Goal: Task Accomplishment & Management: Use online tool/utility

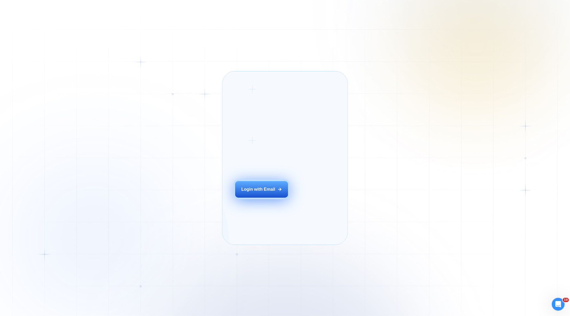
click at [264, 192] on button "Login with Email" at bounding box center [261, 189] width 53 height 17
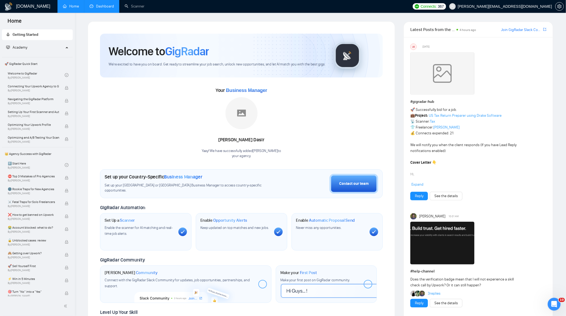
click at [95, 9] on link "Dashboard" at bounding box center [102, 6] width 24 height 5
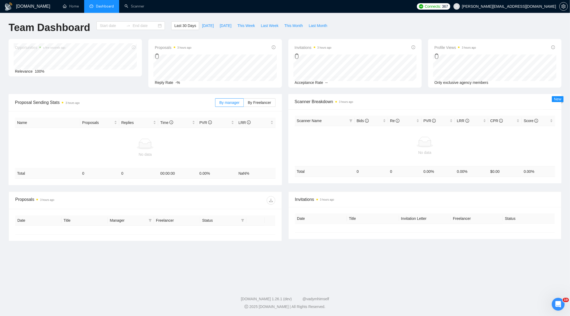
type input "2025-08-17"
type input "2025-09-16"
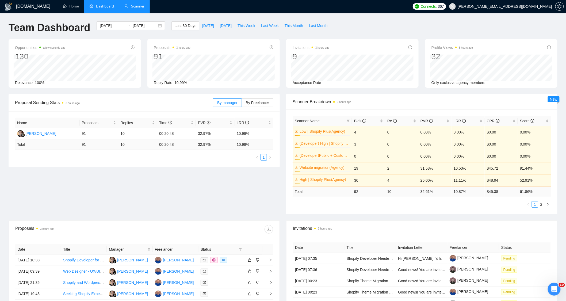
click at [137, 9] on link "Scanner" at bounding box center [135, 6] width 20 height 5
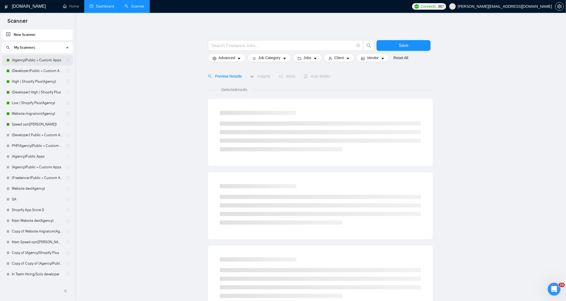
click at [31, 60] on link "(Agency)Public + Custom Apps" at bounding box center [37, 60] width 51 height 11
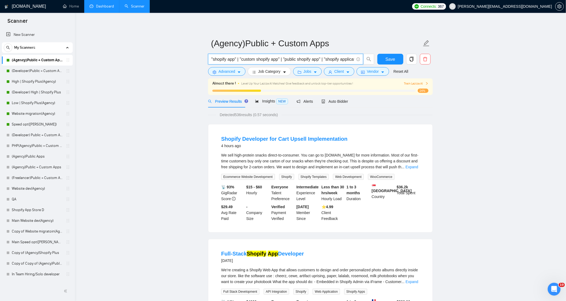
scroll to position [0, 170]
drag, startPoint x: 211, startPoint y: 57, endPoint x: 413, endPoint y: 78, distance: 202.7
click at [413, 78] on div "(Agency)Public + Custom Apps "shopify app" | "custom shopify app" | "public sho…" at bounding box center [320, 65] width 225 height 60
click at [287, 58] on input ""shopify app" | "custom shopify app" | "public shopify app" | "shopify applicat…" at bounding box center [282, 59] width 143 height 7
click at [288, 58] on input ""shopify app" | "custom shopify app" | "public shopify app" | "shopify applicat…" at bounding box center [282, 59] width 143 height 7
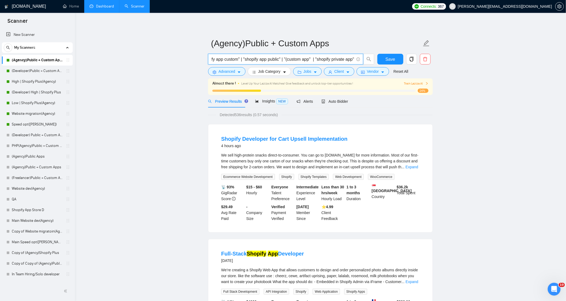
click at [308, 58] on input ""shopify app" | "custom shopify app" | "public shopify app" | "shopify applicat…" at bounding box center [282, 59] width 143 height 7
click at [286, 59] on input ""shopify app" | "custom shopify app" | "public shopify app" | "shopify applicat…" at bounding box center [282, 59] width 143 height 7
drag, startPoint x: 285, startPoint y: 60, endPoint x: 309, endPoint y: 60, distance: 24.1
click at [309, 60] on input ""shopify app" | "custom shopify app" | "public shopify app" | "shopify applicat…" at bounding box center [282, 59] width 143 height 7
click at [307, 58] on input ""shopify app" | "custom shopify app" | "public shopify app" | "shopify applicat…" at bounding box center [282, 59] width 143 height 7
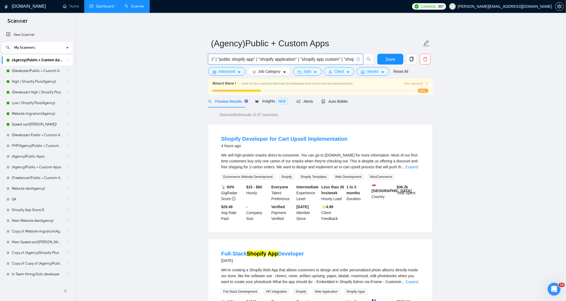
scroll to position [0, 0]
drag, startPoint x: 273, startPoint y: 59, endPoint x: 207, endPoint y: 56, distance: 66.1
click at [207, 56] on div ""shopify app" | "custom shopify app" | "public shopify app" | "shopify applicat…" at bounding box center [291, 60] width 168 height 13
click at [228, 56] on input ""shopify app" | "custom shopify app" | "public shopify app" | "shopify applicat…" at bounding box center [282, 59] width 143 height 7
drag, startPoint x: 241, startPoint y: 114, endPoint x: 237, endPoint y: 116, distance: 3.6
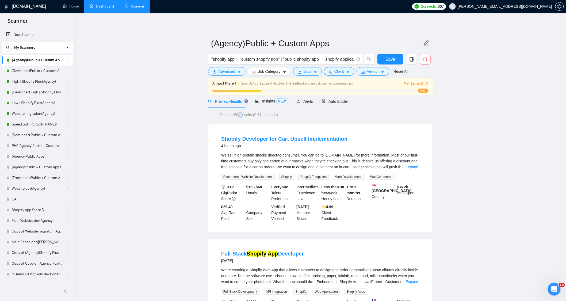
click at [237, 116] on span "Detected 536 results (0.57 seconds)" at bounding box center [249, 115] width 66 height 6
click at [236, 113] on span "Detected 536 results (0.57 seconds)" at bounding box center [249, 115] width 66 height 6
drag, startPoint x: 241, startPoint y: 114, endPoint x: 237, endPoint y: 113, distance: 3.8
click at [236, 114] on span "Detected 536 results (0.57 seconds)" at bounding box center [249, 115] width 66 height 6
click at [237, 73] on icon "caret-down" at bounding box center [239, 72] width 4 height 4
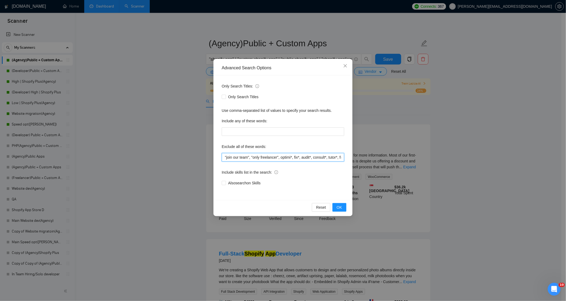
drag, startPoint x: 223, startPoint y: 158, endPoint x: 279, endPoint y: 164, distance: 55.7
click at [279, 164] on div "Only Search Titles: Only Search Titles Use comma-separated list of values to sp…" at bounding box center [282, 137] width 135 height 125
click at [292, 159] on input ""join our team", "only freelancer", optimi*, fix*, audit*, consult*, tutor*, fr…" at bounding box center [283, 157] width 122 height 9
drag, startPoint x: 299, startPoint y: 158, endPoint x: 310, endPoint y: 157, distance: 11.8
click at [310, 157] on input ""join our team", "only freelancer", optimi*, fix*, audit*, consult*, tutor*, fr…" at bounding box center [283, 157] width 122 height 9
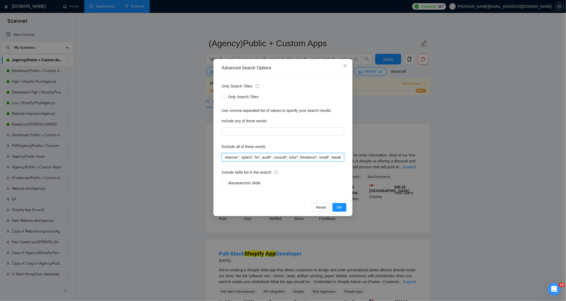
scroll to position [0, 79]
drag, startPoint x: 282, startPoint y: 159, endPoint x: 301, endPoint y: 158, distance: 19.5
click at [301, 158] on input ""join our team", "only freelancer", optimi*, fix*, audit*, consult*, tutor*, fr…" at bounding box center [283, 157] width 122 height 9
drag, startPoint x: 319, startPoint y: 158, endPoint x: 350, endPoint y: 163, distance: 31.1
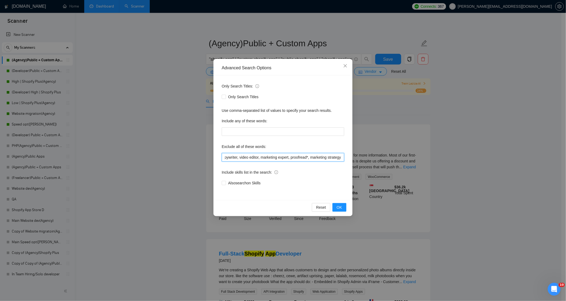
click at [350, 163] on div "Only Search Titles: Only Search Titles Use comma-separated list of values to sp…" at bounding box center [282, 137] width 135 height 125
click at [319, 155] on input ""join our team", "only freelancer", optimi*, fix*, audit*, consult*, tutor*, fr…" at bounding box center [283, 157] width 122 height 9
drag, startPoint x: 308, startPoint y: 158, endPoint x: 290, endPoint y: 160, distance: 18.0
click at [290, 160] on input ""join our team", "only freelancer", optimi*, fix*, audit*, consult*, tutor*, fr…" at bounding box center [283, 157] width 122 height 9
drag, startPoint x: 340, startPoint y: 159, endPoint x: 309, endPoint y: 172, distance: 34.4
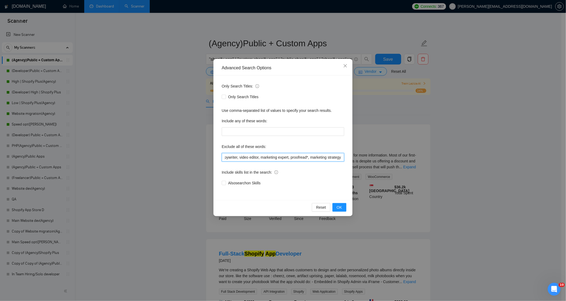
click at [310, 162] on div "Only Search Titles: Only Search Titles Use comma-separated list of values to sp…" at bounding box center [282, 137] width 135 height 125
drag, startPoint x: 285, startPoint y: 159, endPoint x: 278, endPoint y: 159, distance: 6.7
click at [278, 159] on input ""join our team", "only freelancer", optimi*, fix*, audit*, consult*, tutor*, fr…" at bounding box center [283, 157] width 122 height 9
drag, startPoint x: 258, startPoint y: 158, endPoint x: 239, endPoint y: 157, distance: 18.2
click at [239, 156] on input ""join our team", "only freelancer", optimi*, fix*, audit*, consult*, tutor*, fr…" at bounding box center [283, 157] width 122 height 9
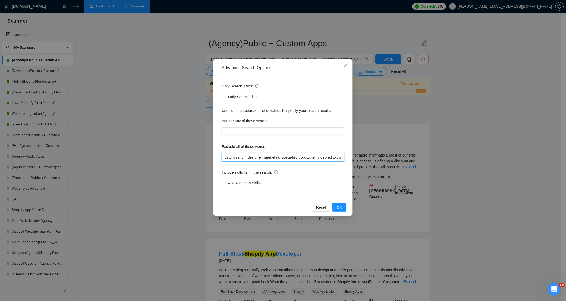
scroll to position [0, 0]
drag, startPoint x: 284, startPoint y: 157, endPoint x: 207, endPoint y: 160, distance: 77.1
click at [207, 160] on div "Advanced Search Options Only Search Titles: Only Search Titles Use comma-separa…" at bounding box center [283, 150] width 566 height 301
click at [290, 159] on input ""join our team", "only freelancer", optimi*, fix*, audit*, consult*, tutor*, fr…" at bounding box center [283, 157] width 122 height 9
drag, startPoint x: 224, startPoint y: 159, endPoint x: 354, endPoint y: 160, distance: 129.7
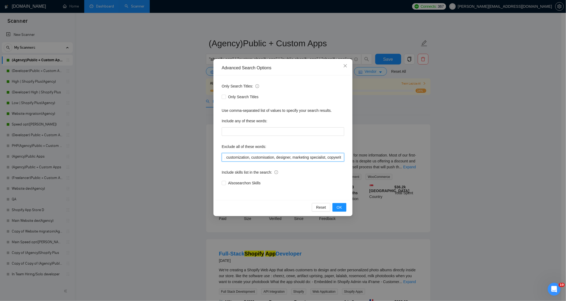
click at [354, 160] on div "Advanced Search Options Only Search Titles: Only Search Titles Use comma-separa…" at bounding box center [283, 150] width 566 height 301
click at [342, 205] on span "OK" at bounding box center [339, 207] width 5 height 6
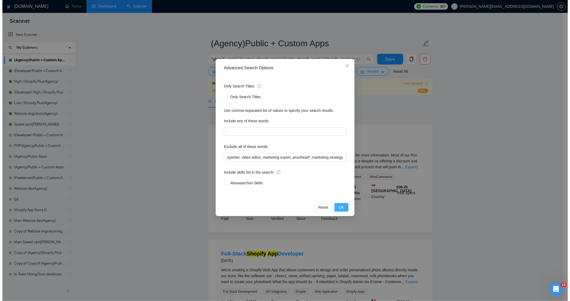
scroll to position [0, 0]
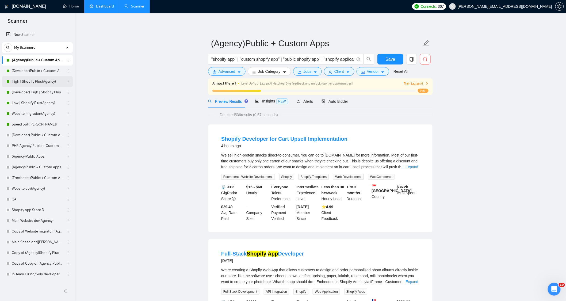
drag, startPoint x: 25, startPoint y: 81, endPoint x: 55, endPoint y: 81, distance: 29.4
click at [25, 81] on link "High | Shopify Plus(Agency)" at bounding box center [37, 81] width 51 height 11
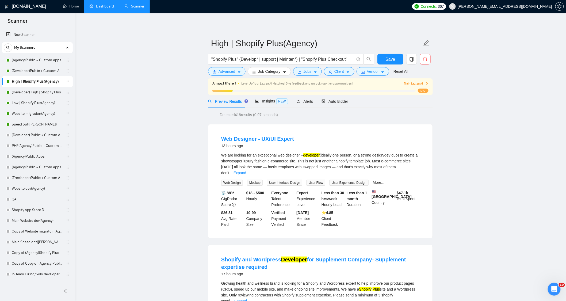
drag, startPoint x: 241, startPoint y: 114, endPoint x: 236, endPoint y: 115, distance: 5.9
click at [236, 115] on span "Detected 418 results (0.97 seconds)" at bounding box center [249, 115] width 66 height 6
click at [223, 72] on span "Advanced" at bounding box center [226, 71] width 17 height 6
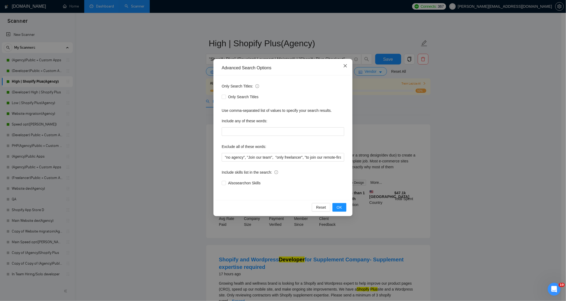
click at [348, 66] on span "Close" at bounding box center [345, 66] width 14 height 14
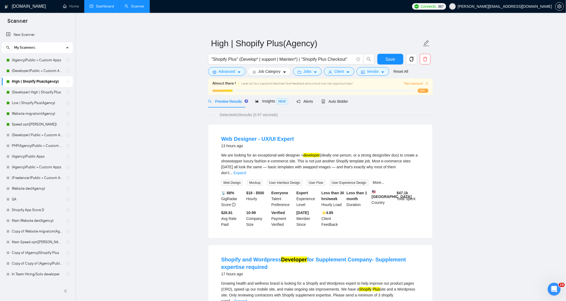
click at [231, 74] on span "Advanced" at bounding box center [226, 71] width 17 height 6
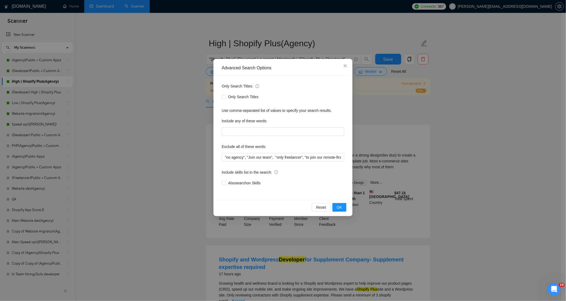
click at [166, 97] on div "Advanced Search Options Only Search Titles: Only Search Titles Use comma-separa…" at bounding box center [283, 150] width 566 height 301
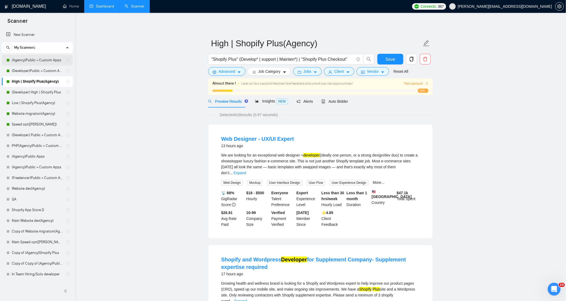
click at [29, 59] on link "(Agency)Public + Custom Apps" at bounding box center [37, 60] width 51 height 11
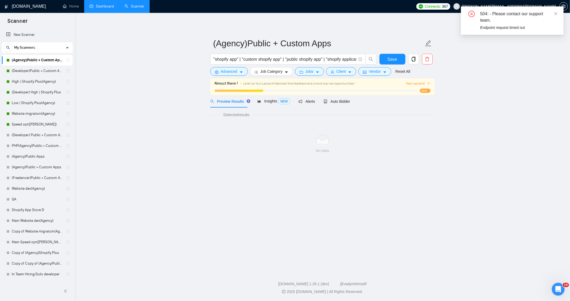
drag, startPoint x: 227, startPoint y: 114, endPoint x: 203, endPoint y: 122, distance: 25.2
click at [190, 114] on main "(Agency)Public + Custom Apps "shopify app" | "custom shopify app" | "public sho…" at bounding box center [322, 140] width 478 height 238
click at [555, 12] on icon "close" at bounding box center [556, 14] width 4 height 4
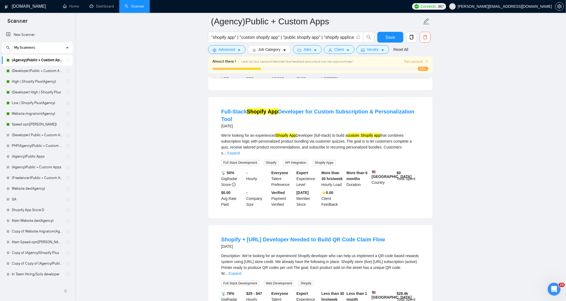
scroll to position [297, 0]
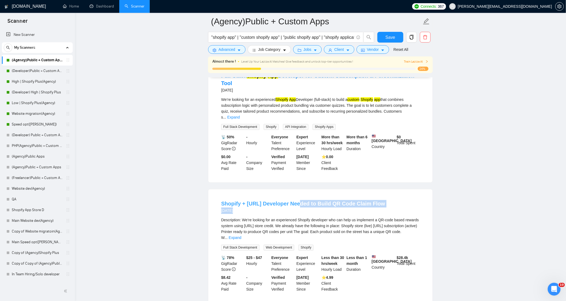
drag, startPoint x: 405, startPoint y: 195, endPoint x: 237, endPoint y: 191, distance: 167.5
click at [256, 200] on div "Shopify + Rise.ai Developer Needed to Build QR Code Claim Flow 4 days ago" at bounding box center [320, 207] width 198 height 14
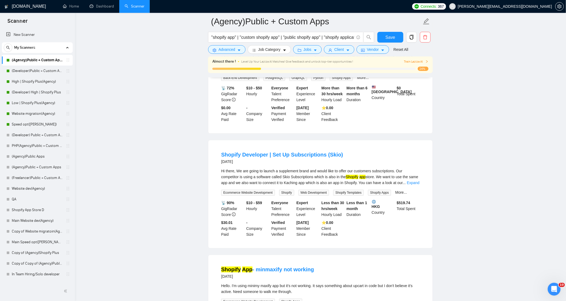
scroll to position [624, 0]
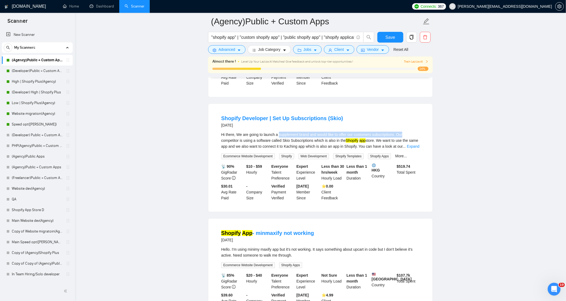
drag, startPoint x: 279, startPoint y: 120, endPoint x: 408, endPoint y: 119, distance: 129.2
click at [410, 132] on div "Hi there, We are going to launch a supplement brand and would like to offer our…" at bounding box center [320, 141] width 198 height 18
click at [410, 144] on link "Expand" at bounding box center [413, 146] width 13 height 4
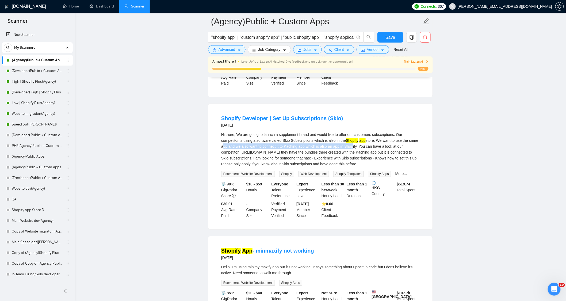
drag, startPoint x: 241, startPoint y: 132, endPoint x: 350, endPoint y: 133, distance: 109.7
click at [350, 133] on li "Shopify Developer | Set Up Subscriptions (Skio) 7 days ago Hi there, We are goi…" at bounding box center [320, 166] width 211 height 113
click at [415, 132] on div "Hi there, We are going to launch a supplement brand and would like to offer our…" at bounding box center [320, 149] width 198 height 35
drag, startPoint x: 343, startPoint y: 137, endPoint x: 385, endPoint y: 137, distance: 42.5
click at [385, 137] on div "Hi there, We are going to launch a supplement brand and would like to offer our…" at bounding box center [320, 149] width 198 height 35
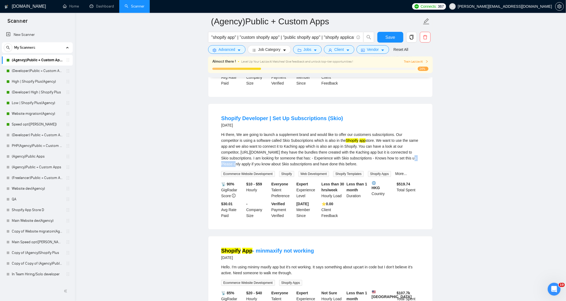
drag, startPoint x: 221, startPoint y: 148, endPoint x: 248, endPoint y: 151, distance: 27.1
click at [241, 148] on li "Shopify Developer | Set Up Subscriptions (Skio) 7 days ago Hi there, We are goi…" at bounding box center [320, 166] width 211 height 113
drag, startPoint x: 260, startPoint y: 151, endPoint x: 413, endPoint y: 151, distance: 153.5
click at [413, 151] on div "Hi there, We are going to launch a supplement brand and would like to offer our…" at bounding box center [320, 149] width 198 height 35
click at [417, 132] on div "Hi there, We are going to launch a supplement brand and would like to offer our…" at bounding box center [320, 149] width 198 height 35
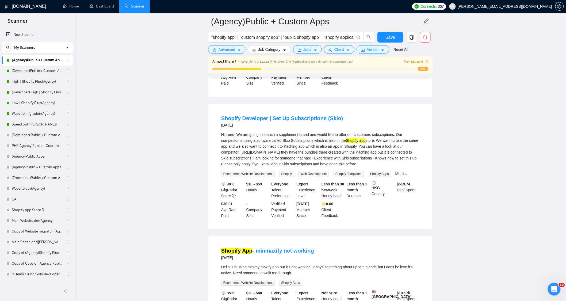
drag, startPoint x: 246, startPoint y: 153, endPoint x: 281, endPoint y: 154, distance: 35.0
click at [281, 154] on div "Hi there, We are going to launch a supplement brand and would like to offer our…" at bounding box center [320, 149] width 198 height 35
drag, startPoint x: 287, startPoint y: 152, endPoint x: 371, endPoint y: 144, distance: 84.9
click at [371, 144] on div "Hi there, We are going to launch a supplement brand and would like to offer our…" at bounding box center [320, 149] width 198 height 35
drag, startPoint x: 282, startPoint y: 154, endPoint x: 248, endPoint y: 150, distance: 34.7
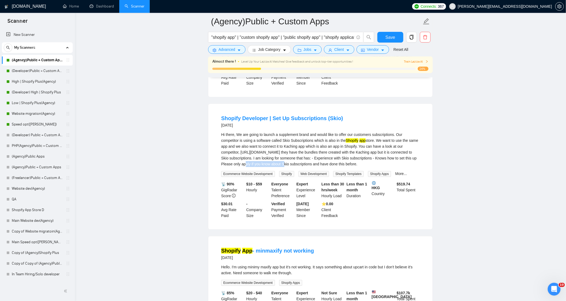
click at [248, 150] on div "Hi there, We are going to launch a supplement brand and would like to offer our…" at bounding box center [320, 149] width 198 height 35
click at [372, 110] on li "Shopify Developer | Set Up Subscriptions (Skio) 7 days ago Hi there, We are goi…" at bounding box center [320, 166] width 211 height 113
drag, startPoint x: 373, startPoint y: 122, endPoint x: 390, endPoint y: 106, distance: 22.5
click at [394, 117] on li "Shopify Developer | Set Up Subscriptions (Skio) 7 days ago Hi there, We are goi…" at bounding box center [320, 166] width 211 height 113
drag, startPoint x: 370, startPoint y: 145, endPoint x: 388, endPoint y: 145, distance: 17.7
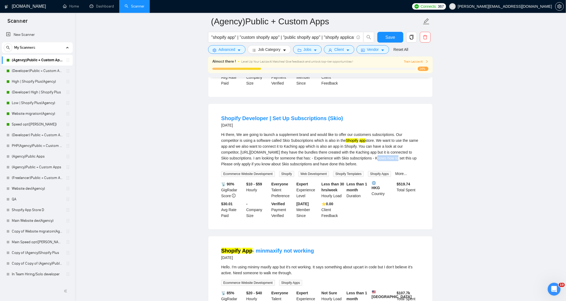
click at [388, 145] on div "Hi there, We are going to launch a supplement brand and would like to offer our…" at bounding box center [320, 149] width 198 height 35
click at [357, 145] on div "Hi there, We are going to launch a supplement brand and would like to offer our…" at bounding box center [320, 149] width 198 height 35
drag, startPoint x: 372, startPoint y: 144, endPoint x: 280, endPoint y: 151, distance: 92.2
click at [280, 151] on div "Hi there, We are going to launch a supplement brand and would like to offer our…" at bounding box center [320, 149] width 198 height 35
click at [292, 158] on div "Hi there, We are going to launch a supplement brand and would like to offer our…" at bounding box center [320, 149] width 198 height 35
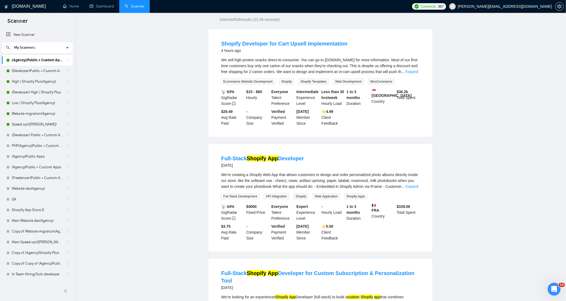
scroll to position [0, 0]
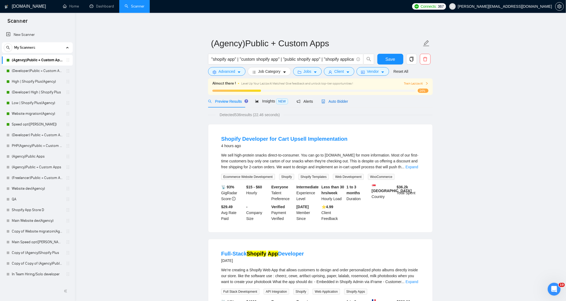
drag, startPoint x: 335, startPoint y: 104, endPoint x: 345, endPoint y: 105, distance: 9.9
click at [335, 104] on div "Auto Bidder" at bounding box center [334, 101] width 26 height 6
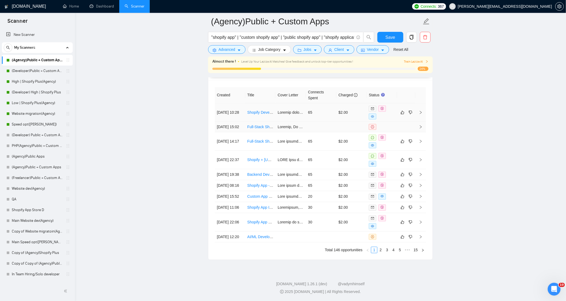
scroll to position [1381, 0]
click at [403, 162] on icon "like" at bounding box center [403, 160] width 4 height 4
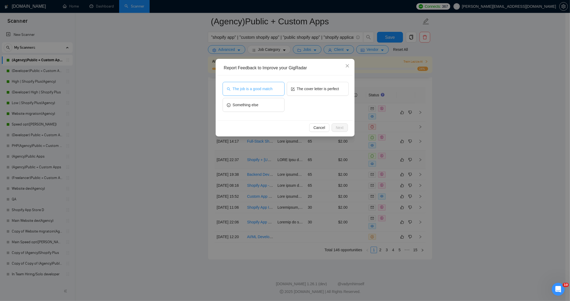
click at [264, 91] on span "The job is a good match" at bounding box center [253, 89] width 40 height 6
click at [346, 129] on button "Next" at bounding box center [340, 127] width 16 height 9
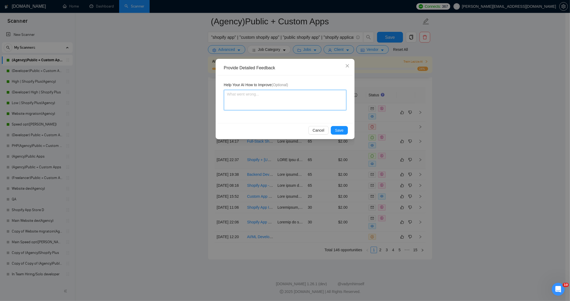
click at [289, 95] on textarea at bounding box center [285, 100] width 122 height 20
drag, startPoint x: 223, startPoint y: 81, endPoint x: 297, endPoint y: 83, distance: 74.6
click at [297, 83] on div "Help Your AI How to Improve (Optional)" at bounding box center [285, 99] width 135 height 48
click at [277, 95] on textarea at bounding box center [285, 100] width 122 height 20
type textarea "G"
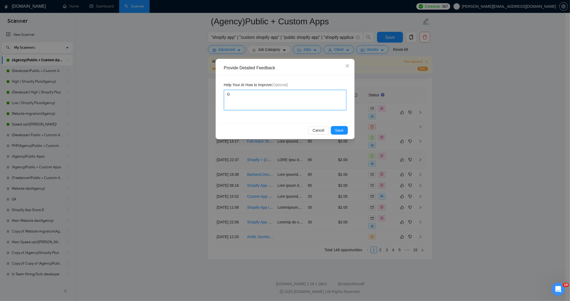
type textarea "Go"
type textarea "Good"
type textarea "Good j"
type textarea "Good jo"
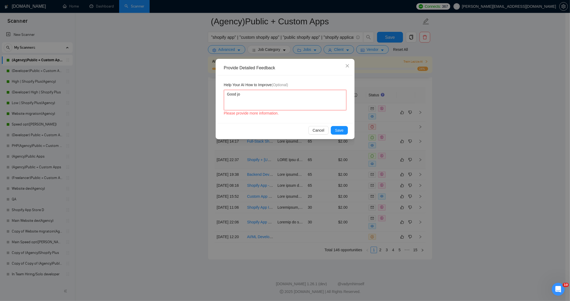
type textarea "Good jog"
type textarea "Good jog-"
type textarea "Good jog"
type textarea "Good jo"
type textarea "Good job"
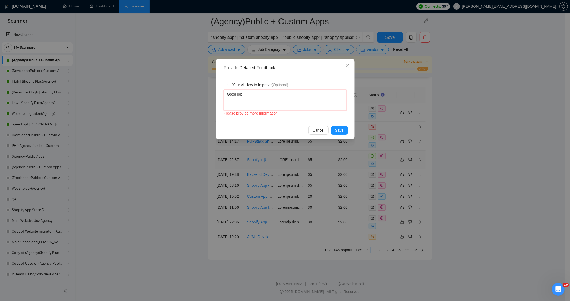
type textarea "Good job-"
type textarea "Good job-p"
type textarea "Good job-po"
type textarea "Good job-pos"
type textarea "Good job-post."
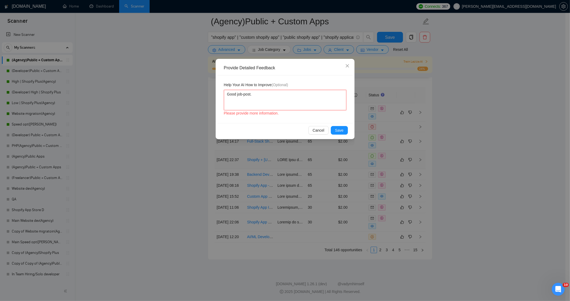
type textarea "Good job-post"
type textarea "Good job-post,"
drag, startPoint x: 274, startPoint y: 95, endPoint x: 197, endPoint y: 97, distance: 77.3
click at [197, 97] on div "Provide Detailed Feedback Help Your AI How to Improve (Optional) Good job-post,…" at bounding box center [285, 150] width 570 height 301
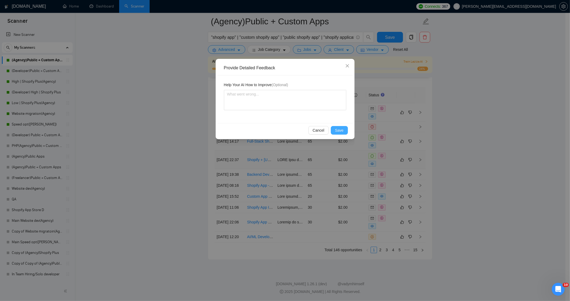
click at [340, 131] on span "Save" at bounding box center [339, 130] width 9 height 6
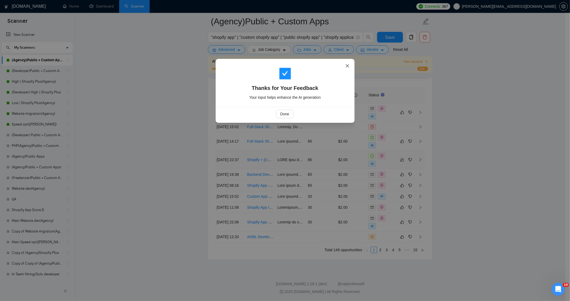
click at [348, 66] on icon "close" at bounding box center [347, 65] width 3 height 3
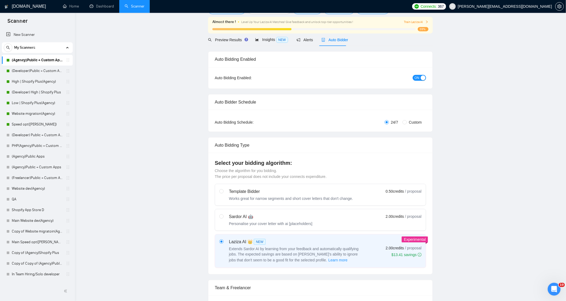
scroll to position [0, 0]
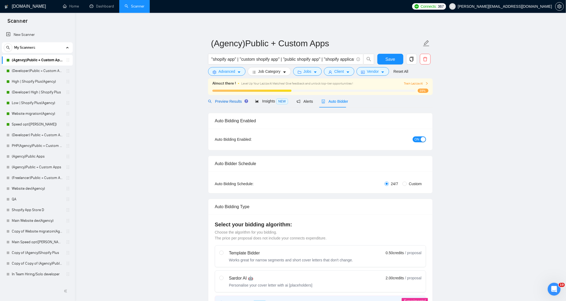
click at [232, 102] on span "Preview Results" at bounding box center [227, 101] width 39 height 4
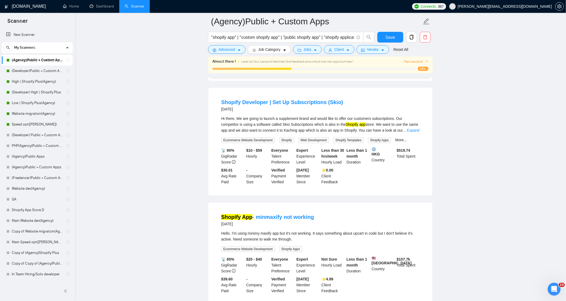
scroll to position [654, 0]
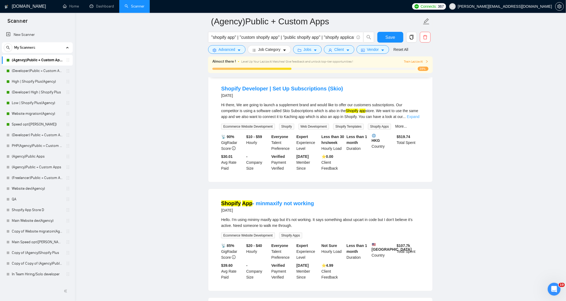
click at [410, 114] on link "Expand" at bounding box center [413, 116] width 13 height 4
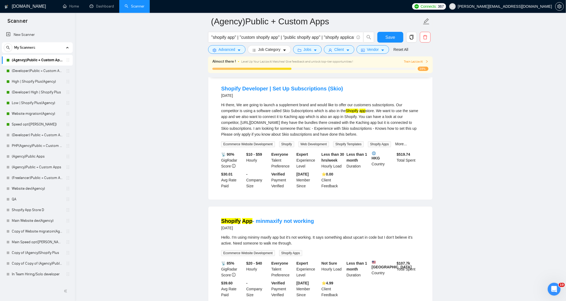
scroll to position [743, 0]
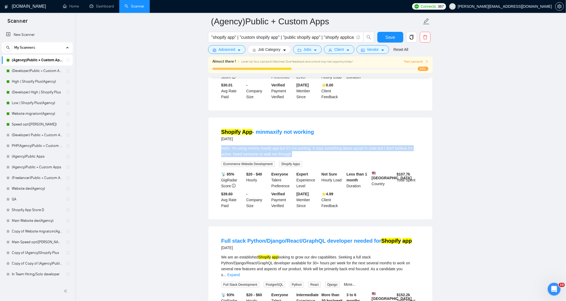
drag, startPoint x: 293, startPoint y: 145, endPoint x: 206, endPoint y: 138, distance: 87.7
click at [284, 146] on div "Hello. I'm using minimy maxify app but it's not working. It says something abou…" at bounding box center [320, 151] width 198 height 12
drag, startPoint x: 235, startPoint y: 145, endPoint x: 309, endPoint y: 149, distance: 74.4
click at [309, 149] on div "Hello. I'm using minimy maxify app but it's not working. It says something abou…" at bounding box center [320, 151] width 198 height 12
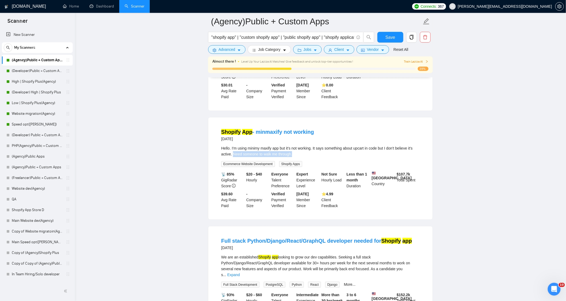
click at [309, 146] on div "Hello. I'm using minimy maxify app but it's not working. It says something abou…" at bounding box center [320, 151] width 198 height 12
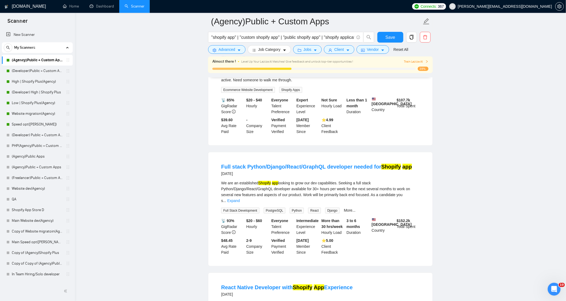
scroll to position [832, 0]
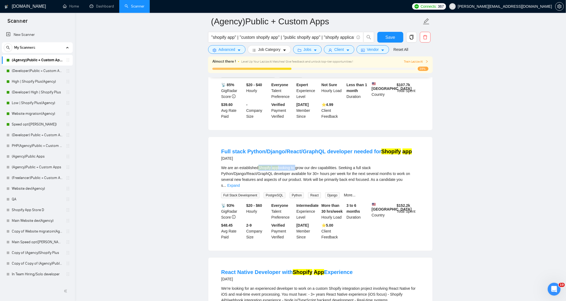
drag, startPoint x: 279, startPoint y: 163, endPoint x: 296, endPoint y: 164, distance: 16.9
click at [296, 165] on div "We are an established Shopify app looking to grow our dev capabilities. Seeking…" at bounding box center [320, 177] width 198 height 24
click at [315, 165] on div "We are an established Shopify app looking to grow our dev capabilities. Seeking…" at bounding box center [320, 177] width 198 height 24
drag, startPoint x: 304, startPoint y: 163, endPoint x: 331, endPoint y: 163, distance: 26.2
click at [331, 165] on div "We are an established Shopify app looking to grow our dev capabilities. Seeking…" at bounding box center [320, 177] width 198 height 24
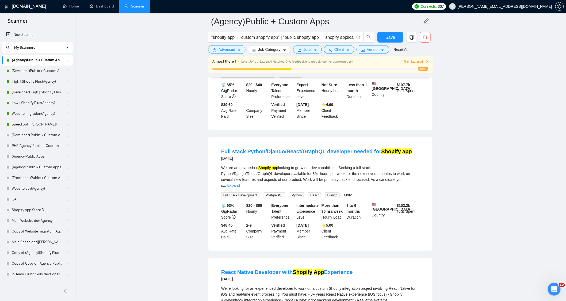
click at [346, 165] on div "We are an established Shopify app looking to grow our dev capabilities. Seeking…" at bounding box center [320, 177] width 198 height 24
drag, startPoint x: 336, startPoint y: 163, endPoint x: 365, endPoint y: 164, distance: 28.6
click at [379, 165] on div "We are an established Shopify app looking to grow our dev capabilities. Seeking…" at bounding box center [320, 177] width 198 height 24
drag, startPoint x: 298, startPoint y: 170, endPoint x: 405, endPoint y: 172, distance: 106.7
click at [405, 172] on div "We are an established Shopify app looking to grow our dev capabilities. Seeking…" at bounding box center [320, 177] width 198 height 24
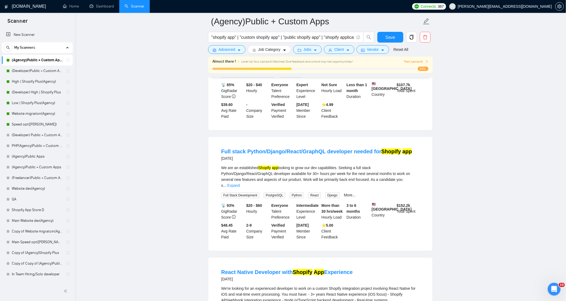
click at [420, 175] on li "Full stack Python/Django/React/GraphQL developer needed for Shopify app 12 days…" at bounding box center [320, 193] width 211 height 101
click at [240, 183] on link "Expand" at bounding box center [233, 185] width 13 height 4
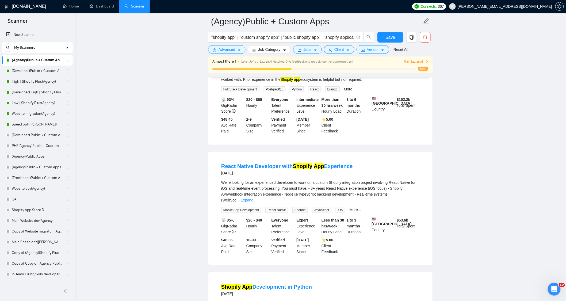
scroll to position [980, 0]
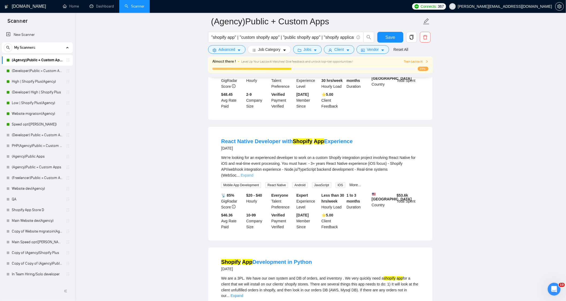
click at [253, 173] on link "Expand" at bounding box center [247, 175] width 13 height 4
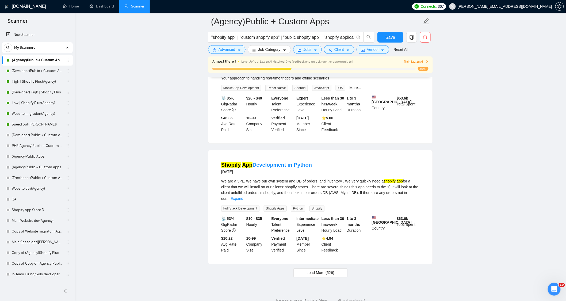
scroll to position [1099, 0]
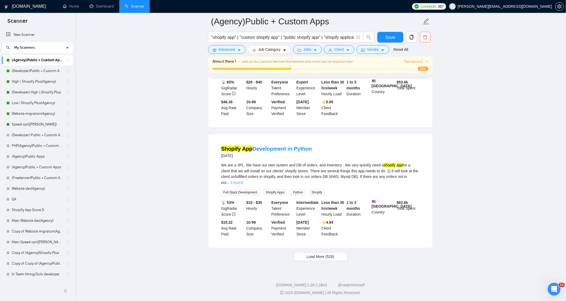
click at [243, 181] on link "Expand" at bounding box center [237, 183] width 13 height 4
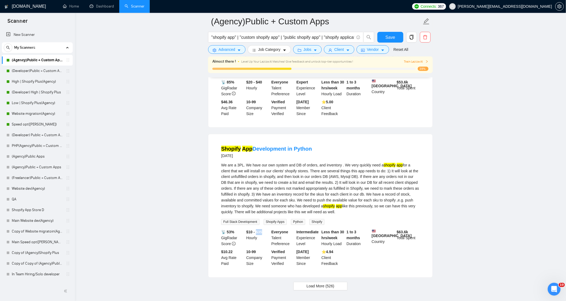
drag, startPoint x: 263, startPoint y: 236, endPoint x: 256, endPoint y: 237, distance: 7.4
click at [257, 237] on div "$10 - $35 Hourly" at bounding box center [257, 238] width 25 height 18
drag, startPoint x: 346, startPoint y: 169, endPoint x: 298, endPoint y: 177, distance: 48.5
click at [298, 177] on div "We are a 3PL. We have our own system and DB of orders, and inventory . We very …" at bounding box center [320, 188] width 198 height 53
click at [333, 186] on div "We are a 3PL. We have our own system and DB of orders, and inventory . We very …" at bounding box center [320, 188] width 198 height 53
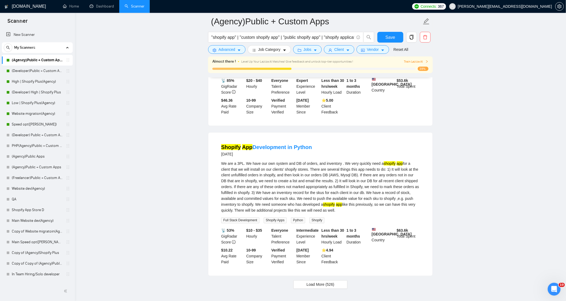
scroll to position [1137, 0]
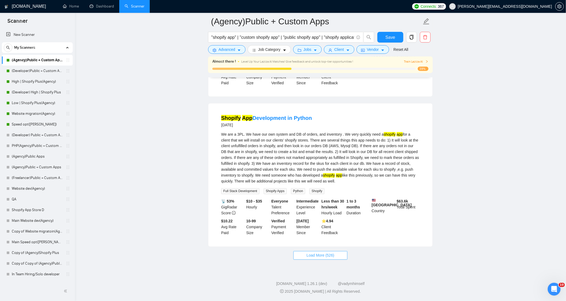
click at [327, 257] on span "Load More (526)" at bounding box center [320, 255] width 28 height 6
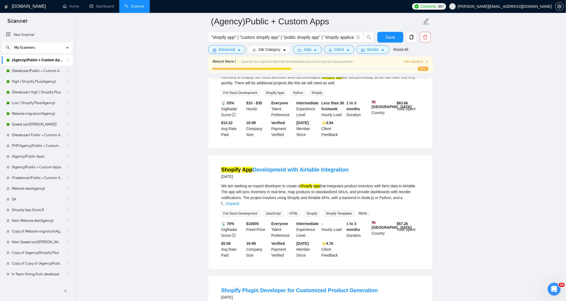
scroll to position [1256, 0]
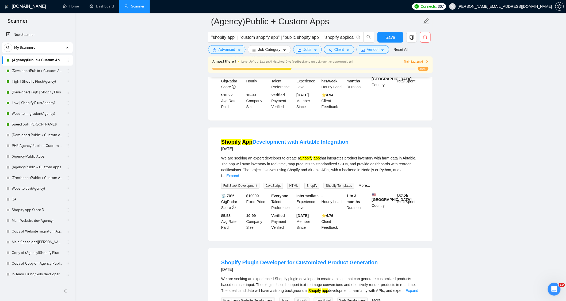
drag, startPoint x: 356, startPoint y: 147, endPoint x: 178, endPoint y: 146, distance: 177.9
click at [178, 146] on main "(Agency)Public + Custom Apps "shopify app" | "custom shopify app" | "public sho…" at bounding box center [320, 34] width 474 height 2539
click at [239, 177] on link "Expand" at bounding box center [233, 176] width 13 height 4
drag, startPoint x: 286, startPoint y: 164, endPoint x: 327, endPoint y: 167, distance: 41.3
click at [326, 165] on div "We are seeking an expert developer to create a Shopify app that integrates prod…" at bounding box center [320, 167] width 198 height 24
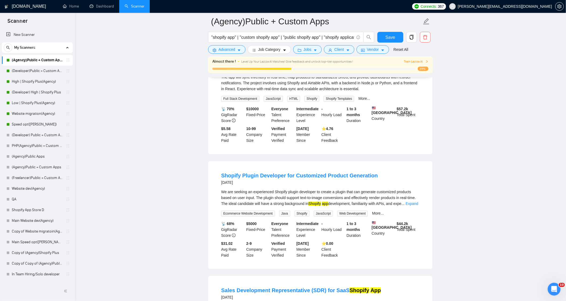
scroll to position [1375, 0]
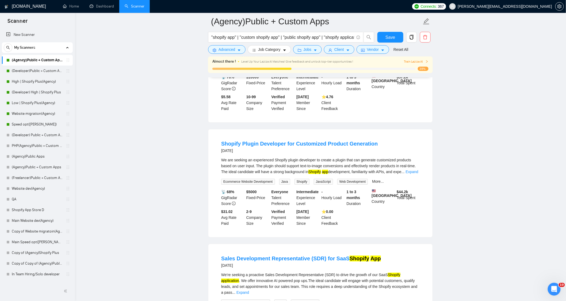
click at [420, 183] on li "Shopify Plugin Developer for Customized Product Generation 14 days ago We are s…" at bounding box center [320, 183] width 211 height 95
click at [418, 175] on div "We are seeking an experienced Shopify plugin developer to create a plugin that …" at bounding box center [320, 166] width 198 height 18
click at [416, 174] on link "Expand" at bounding box center [412, 172] width 13 height 4
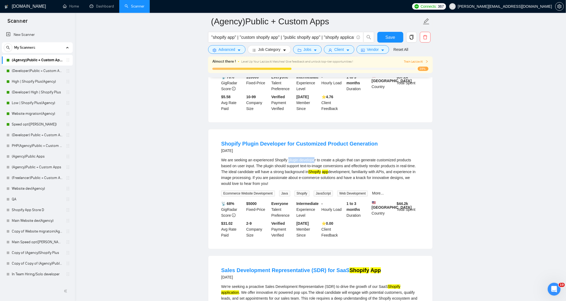
drag, startPoint x: 286, startPoint y: 171, endPoint x: 313, endPoint y: 170, distance: 27.0
click at [313, 170] on div "We are seeking an experienced Shopify plugin developer to create a plugin that …" at bounding box center [320, 171] width 198 height 29
drag, startPoint x: 333, startPoint y: 171, endPoint x: 356, endPoint y: 171, distance: 23.8
click at [356, 171] on div "We are seeking an experienced Shopify plugin developer to create a plugin that …" at bounding box center [320, 171] width 198 height 29
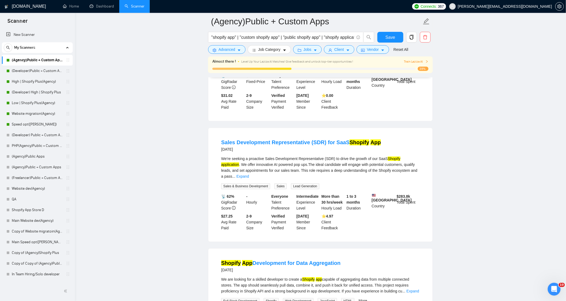
scroll to position [1524, 0]
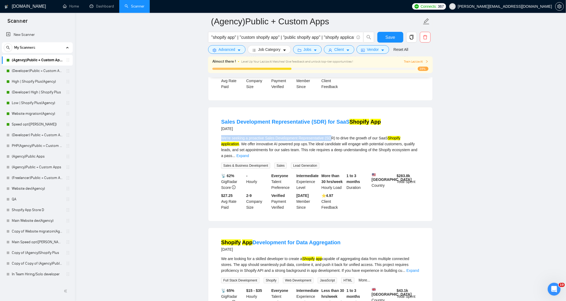
drag, startPoint x: 224, startPoint y: 152, endPoint x: 328, endPoint y: 151, distance: 103.8
click at [328, 151] on li "Sales Development Representative (SDR) for SaaS Shopify App 14 days ago We're s…" at bounding box center [320, 164] width 211 height 101
click at [249, 158] on link "Expand" at bounding box center [242, 156] width 13 height 4
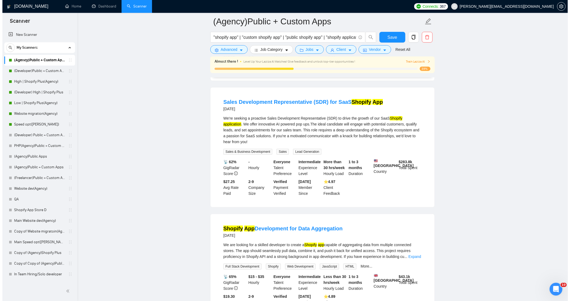
scroll to position [1553, 0]
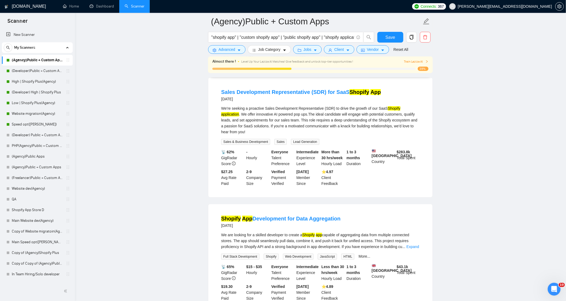
drag, startPoint x: 230, startPoint y: 54, endPoint x: 236, endPoint y: 57, distance: 6.7
click at [230, 54] on form "(Agency)Public + Custom Apps "shopify app" | "custom shopify app" | "public sho…" at bounding box center [320, 35] width 225 height 44
click at [233, 46] on button "Advanced" at bounding box center [226, 49] width 37 height 9
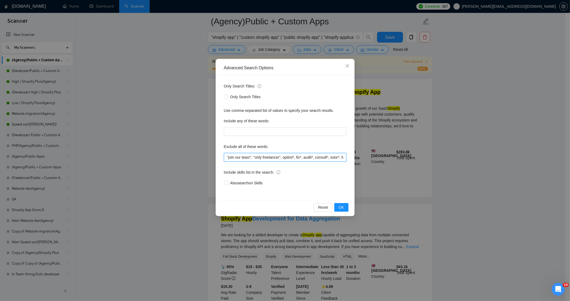
scroll to position [0, 288]
drag, startPoint x: 296, startPoint y: 158, endPoint x: 416, endPoint y: 168, distance: 120.5
click at [417, 168] on div "Advanced Search Options Only Search Titles: Only Search Titles Use comma-separa…" at bounding box center [285, 150] width 570 height 301
click at [344, 156] on input ""join our team", "only freelancer", optimi*, fix*, audit*, consult*, tutor*, fr…" at bounding box center [285, 157] width 122 height 9
click at [344, 159] on input ""join our team", "only freelancer", optimi*, fix*, audit*, consult*, tutor*, fr…" at bounding box center [285, 157] width 122 height 9
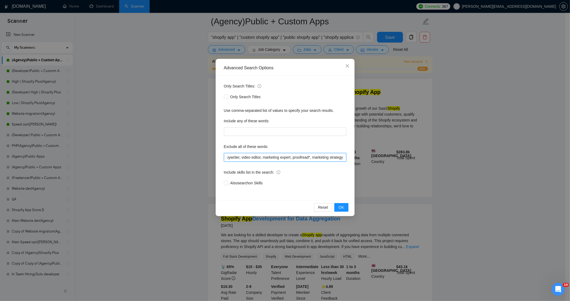
click at [343, 157] on input ""join our team", "only freelancer", optimi*, fix*, audit*, consult*, tutor*, fr…" at bounding box center [285, 157] width 122 height 9
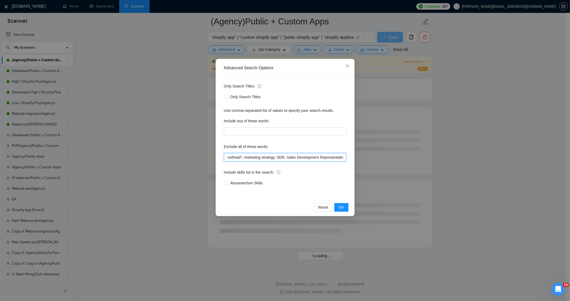
scroll to position [0, 356]
click at [341, 208] on span "OK" at bounding box center [341, 207] width 5 height 6
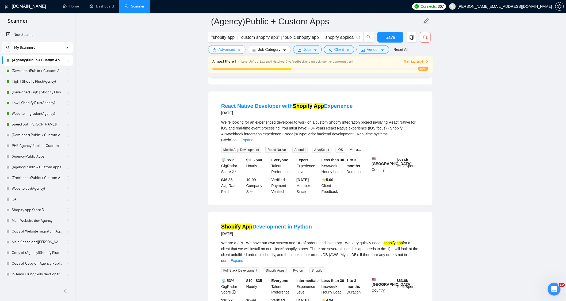
scroll to position [1044, 0]
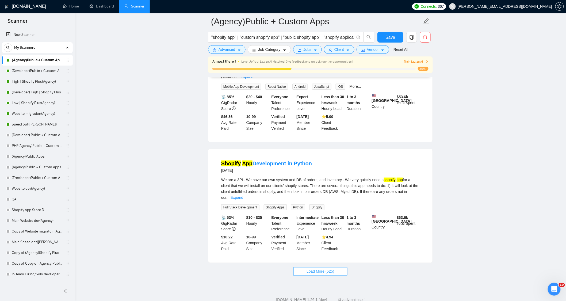
click at [313, 267] on button "Load More (525)" at bounding box center [320, 271] width 54 height 9
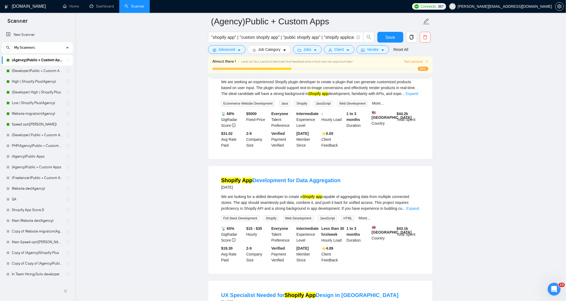
scroll to position [1430, 0]
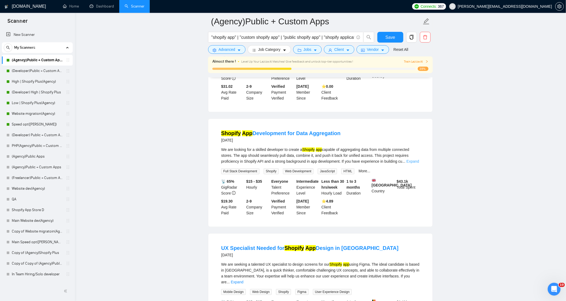
click at [408, 159] on link "Expand" at bounding box center [413, 161] width 13 height 4
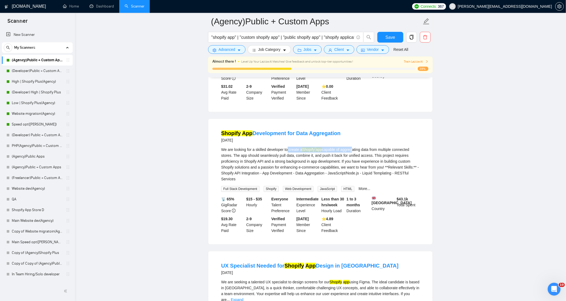
drag, startPoint x: 288, startPoint y: 137, endPoint x: 352, endPoint y: 138, distance: 64.2
click at [351, 147] on div "We are looking for a skilled developer to create a Shopify app capable of aggre…" at bounding box center [320, 164] width 198 height 35
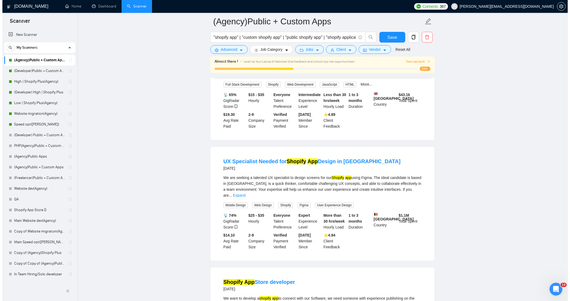
scroll to position [1549, 0]
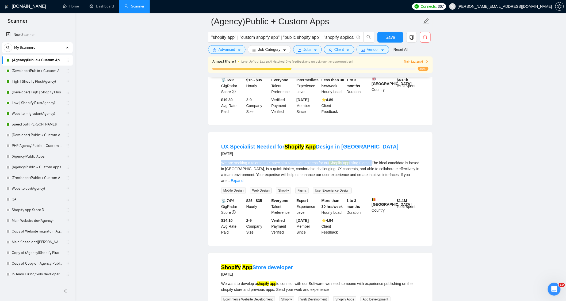
drag, startPoint x: 219, startPoint y: 153, endPoint x: 370, endPoint y: 154, distance: 150.8
click at [370, 154] on li "UX Specialist Needed for Shopify App Design in Figma 15 days ago We are seeking…" at bounding box center [320, 189] width 211 height 101
click at [243, 178] on link "Expand" at bounding box center [237, 180] width 13 height 4
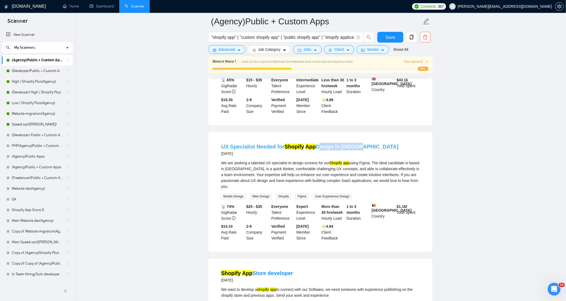
drag, startPoint x: 367, startPoint y: 136, endPoint x: 315, endPoint y: 137, distance: 52.2
click at [315, 143] on div "UX Specialist Needed for Shopify App Design in Figma 15 days ago" at bounding box center [320, 150] width 198 height 14
click at [224, 47] on span "Advanced" at bounding box center [226, 50] width 17 height 6
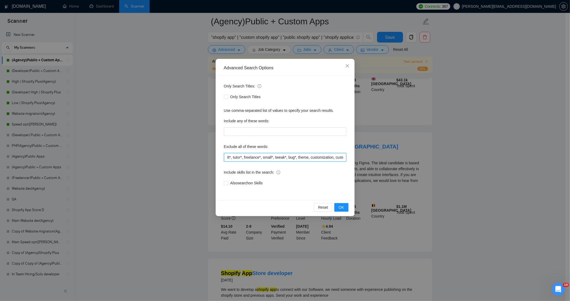
scroll to position [0, 235]
drag, startPoint x: 246, startPoint y: 158, endPoint x: 321, endPoint y: 159, distance: 75.2
click at [321, 159] on input ""join our team", "only freelancer", optimi*, fix*, audit*, consult*, tutor*, fr…" at bounding box center [285, 157] width 122 height 9
click at [266, 158] on input ""join our team", "only freelancer", optimi*, fix*, audit*, consult*, tutor*, fr…" at bounding box center [285, 157] width 122 height 9
click at [333, 158] on input ""join our team", "only freelancer", optimi*, fix*, audit*, consult*, tutor*, fr…" at bounding box center [285, 157] width 122 height 9
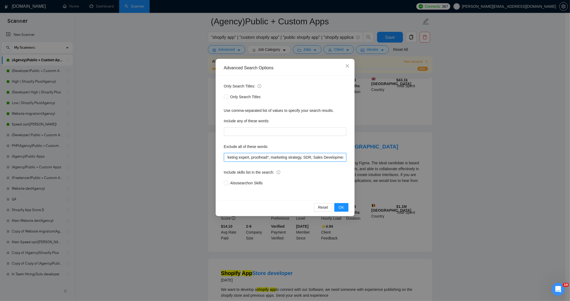
scroll to position [0, 356]
drag, startPoint x: 342, startPoint y: 158, endPoint x: 349, endPoint y: 159, distance: 7.0
click at [349, 159] on div "Only Search Titles: Only Search Titles Use comma-separated list of values to sp…" at bounding box center [285, 137] width 135 height 125
click at [343, 159] on input ""join our team", "only freelancer", optimi*, fix*, audit*, consult*, tutor*, fr…" at bounding box center [285, 157] width 122 height 9
click at [343, 158] on input ""join our team", "only freelancer", optimi*, fix*, audit*, consult*, tutor*, fr…" at bounding box center [285, 157] width 122 height 9
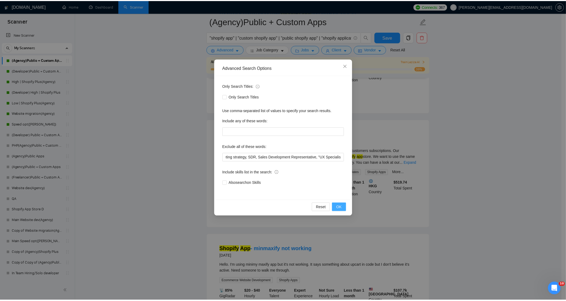
scroll to position [0, 0]
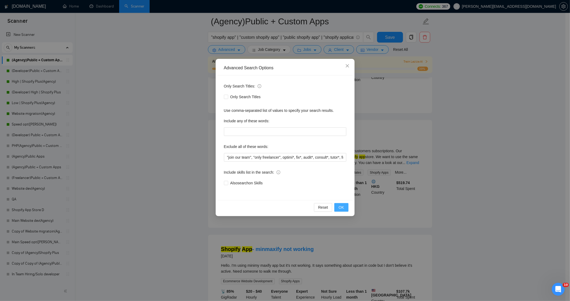
click at [344, 206] on button "OK" at bounding box center [342, 207] width 14 height 9
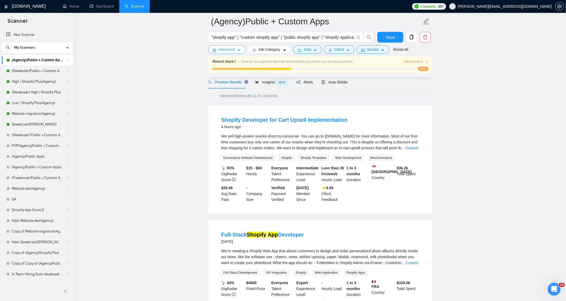
scroll to position [30, 0]
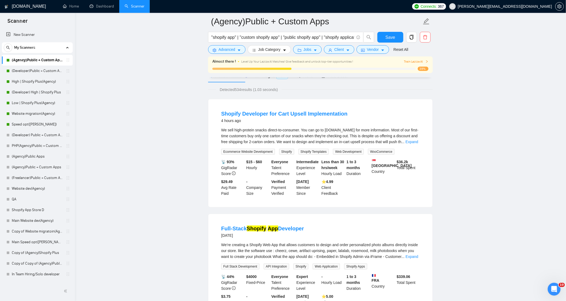
click at [240, 90] on span "Detected 534 results (1.03 seconds)" at bounding box center [249, 90] width 66 height 6
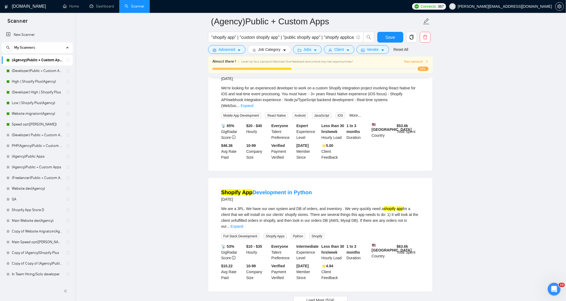
scroll to position [1044, 0]
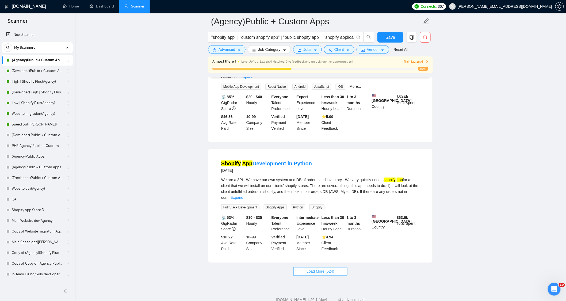
click at [335, 267] on button "Load More (524)" at bounding box center [320, 271] width 54 height 9
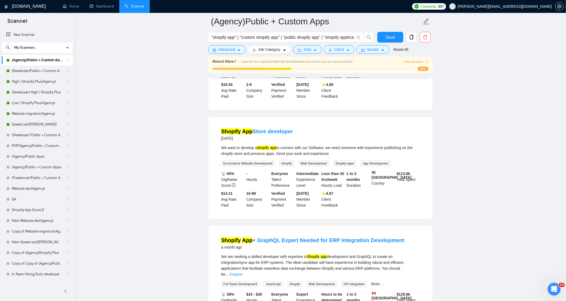
scroll to position [1549, 0]
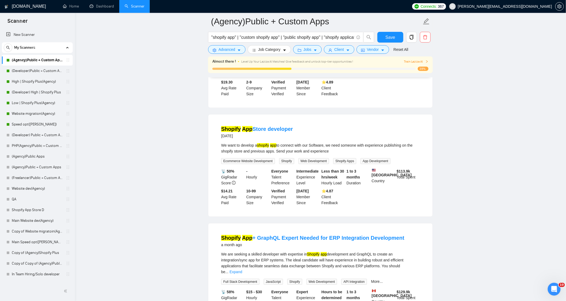
drag, startPoint x: 243, startPoint y: 136, endPoint x: 334, endPoint y: 141, distance: 90.6
click at [334, 142] on div "We want to develop a shopify app to connect with our Software, we need someone …" at bounding box center [320, 148] width 198 height 12
click at [343, 142] on div "We want to develop a shopify app to connect with our Software, we need someone …" at bounding box center [320, 148] width 198 height 12
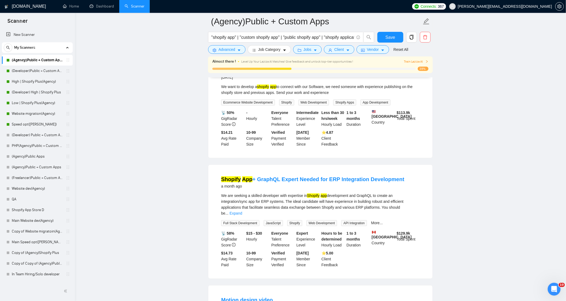
scroll to position [1608, 0]
click at [242, 210] on link "Expand" at bounding box center [235, 212] width 13 height 4
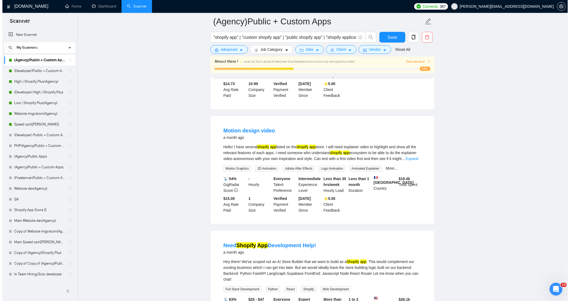
scroll to position [1816, 0]
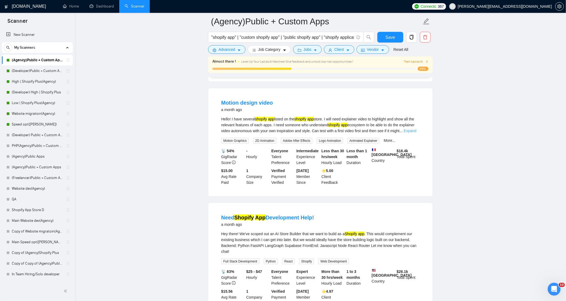
click at [408, 129] on link "Expand" at bounding box center [410, 131] width 13 height 4
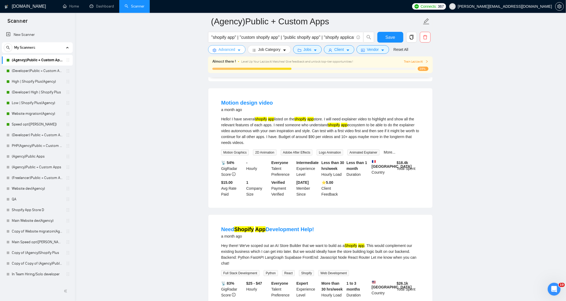
click at [225, 49] on span "Advanced" at bounding box center [226, 50] width 17 height 6
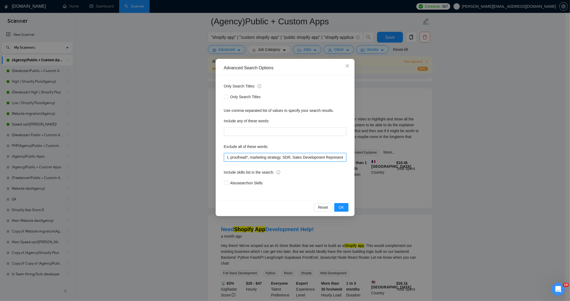
drag, startPoint x: 335, startPoint y: 155, endPoint x: 367, endPoint y: 157, distance: 32.4
click at [367, 157] on div "Advanced Search Options Only Search Titles: Only Search Titles Use comma-separa…" at bounding box center [285, 150] width 570 height 301
click at [333, 158] on input ""join our team", "only freelancer", optimi*, fix*, audit*, consult*, tutor*, fr…" at bounding box center [285, 157] width 122 height 9
drag, startPoint x: 341, startPoint y: 157, endPoint x: 349, endPoint y: 158, distance: 7.9
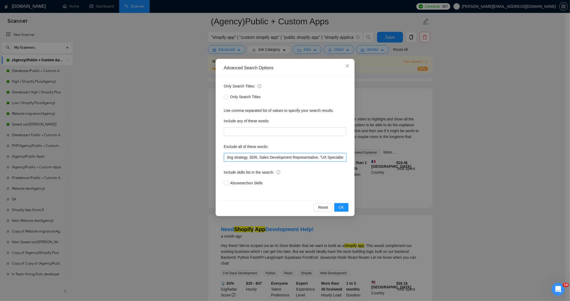
click at [354, 157] on div "Advanced Search Options Only Search Titles: Only Search Titles Use comma-separa…" at bounding box center [285, 137] width 139 height 157
click at [343, 158] on input ""join our team", "only freelancer", optimi*, fix*, audit*, consult*, tutor*, fr…" at bounding box center [285, 157] width 122 height 9
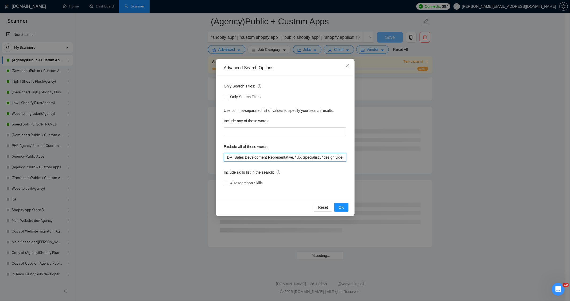
scroll to position [1340, 0]
click at [342, 204] on span "OK" at bounding box center [341, 207] width 5 height 6
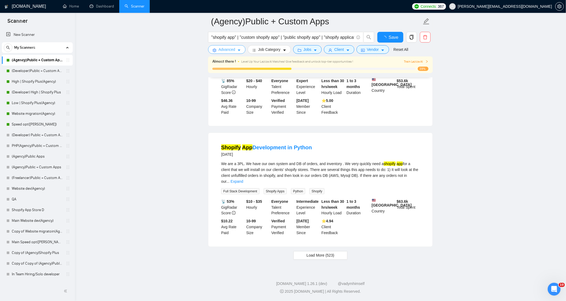
scroll to position [1044, 0]
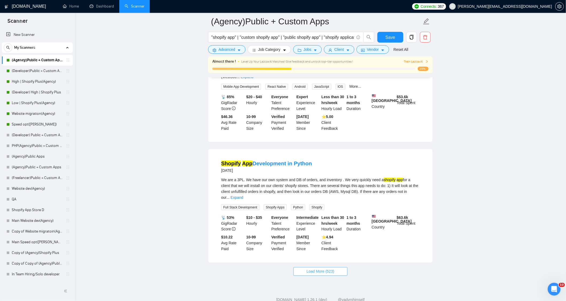
click at [327, 269] on span "Load More (523)" at bounding box center [320, 272] width 28 height 6
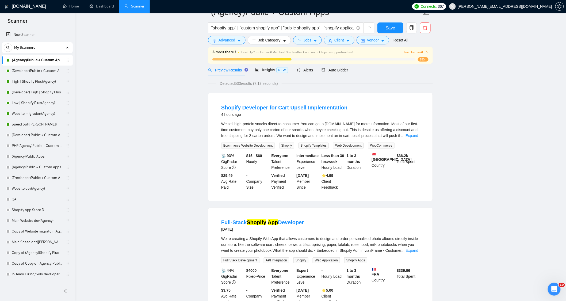
scroll to position [0, 0]
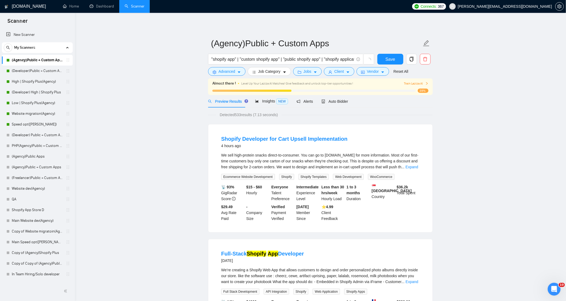
click at [238, 116] on span "Detected 533 results (7.13 seconds)" at bounding box center [249, 115] width 66 height 6
click at [290, 161] on li "Shopify Developer for Cart Upsell Implementation 4 hours ago We sell high-prote…" at bounding box center [320, 178] width 211 height 95
click at [339, 161] on div "We sell high-protein snacks direct-to-consumer. You can go to aggropops.com for…" at bounding box center [320, 161] width 198 height 18
click at [413, 168] on link "Expand" at bounding box center [411, 167] width 13 height 4
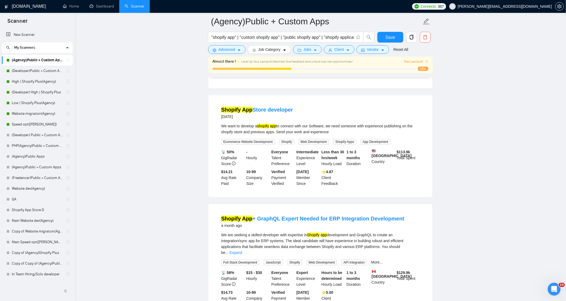
scroll to position [1605, 0]
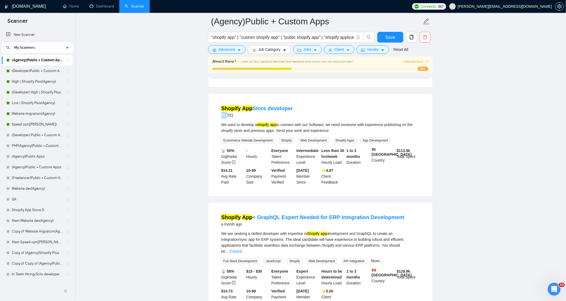
drag, startPoint x: 217, startPoint y: 108, endPoint x: 226, endPoint y: 106, distance: 9.1
click at [226, 106] on li "Shopify App Store developer 18 days ago We want to develop a shopify app to con…" at bounding box center [320, 144] width 211 height 89
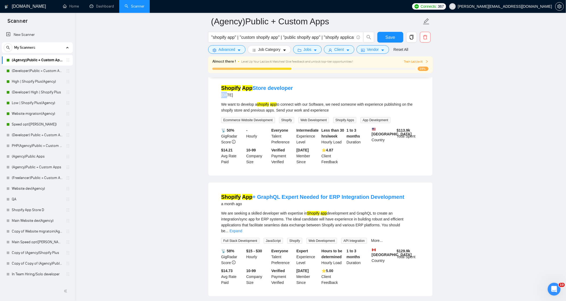
scroll to position [1634, 0]
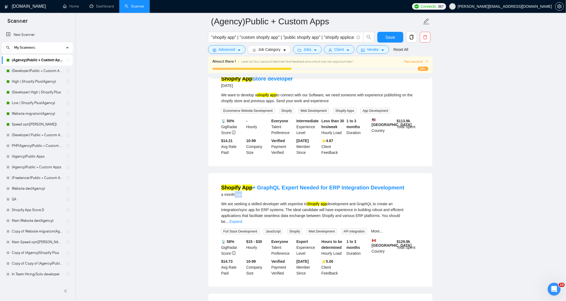
drag, startPoint x: 244, startPoint y: 188, endPoint x: 236, endPoint y: 188, distance: 8.6
click at [236, 191] on div "a month ago" at bounding box center [312, 194] width 183 height 6
click at [250, 193] on li "Shopify App + GraphQL Expert Needed for ERP Integration Development a month ago…" at bounding box center [320, 229] width 211 height 101
drag, startPoint x: 246, startPoint y: 189, endPoint x: 203, endPoint y: 189, distance: 42.3
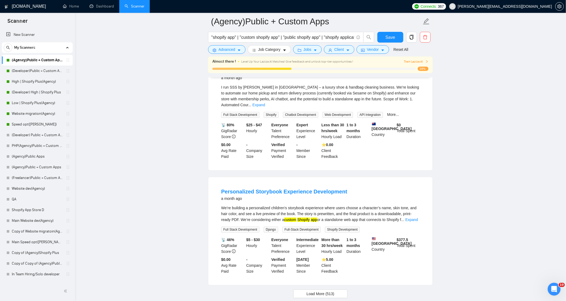
scroll to position [2225, 0]
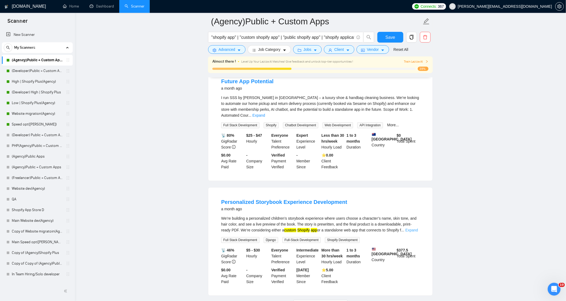
click at [408, 228] on link "Expand" at bounding box center [411, 230] width 13 height 4
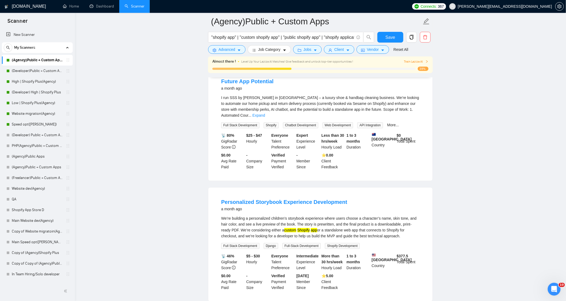
drag, startPoint x: 221, startPoint y: 199, endPoint x: 408, endPoint y: 218, distance: 187.9
click at [408, 218] on div "We’re building a personalized children’s storybook experience where users choos…" at bounding box center [320, 227] width 198 height 24
click at [426, 204] on li "Personalized Storybook Experience Development a month ago We’re building a pers…" at bounding box center [320, 244] width 211 height 101
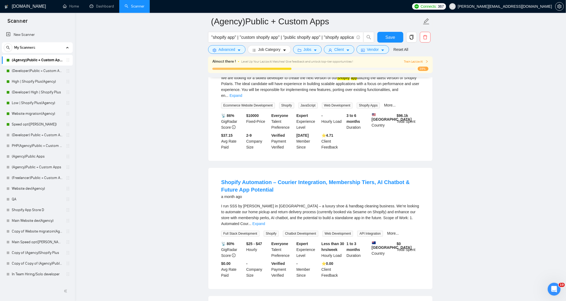
scroll to position [2106, 0]
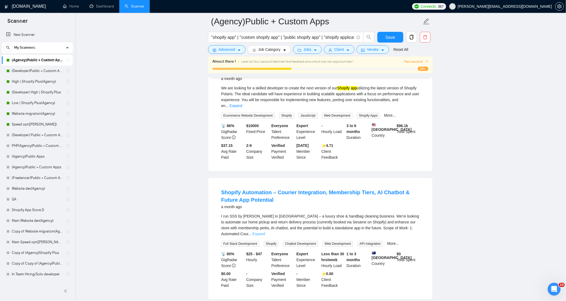
click at [265, 232] on link "Expand" at bounding box center [258, 234] width 13 height 4
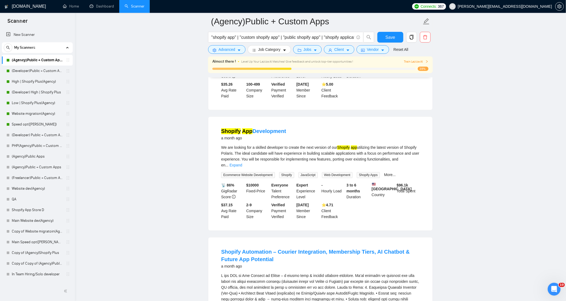
scroll to position [2017, 0]
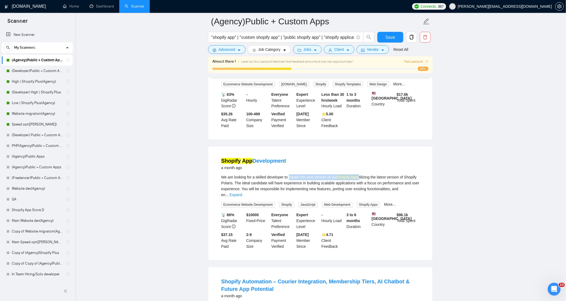
drag, startPoint x: 290, startPoint y: 166, endPoint x: 359, endPoint y: 168, distance: 69.6
click at [359, 174] on div "We are looking for a skilled developer to create the next version of our Shopif…" at bounding box center [320, 186] width 198 height 24
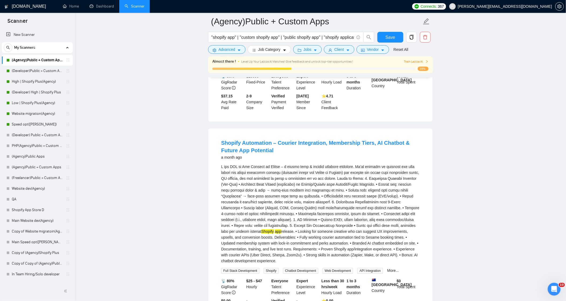
scroll to position [2165, 0]
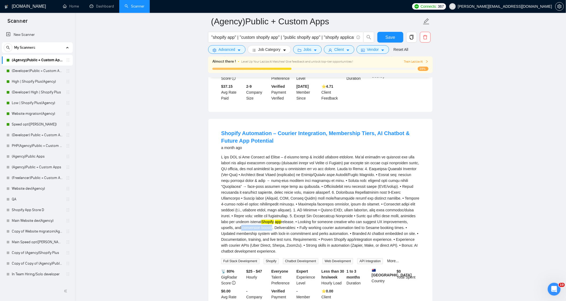
drag, startPoint x: 264, startPoint y: 215, endPoint x: 295, endPoint y: 214, distance: 31.6
click at [295, 214] on div "Shopify app release. • Looking for someone creative who can suggest UX improvem…" at bounding box center [320, 204] width 198 height 100
drag, startPoint x: 321, startPoint y: 213, endPoint x: 368, endPoint y: 235, distance: 51.4
click at [368, 235] on div "Shopify app release. • Looking for someone creative who can suggest UX improvem…" at bounding box center [320, 204] width 198 height 100
click at [412, 185] on div "Shopify app release. • Looking for someone creative who can suggest UX improvem…" at bounding box center [320, 204] width 198 height 100
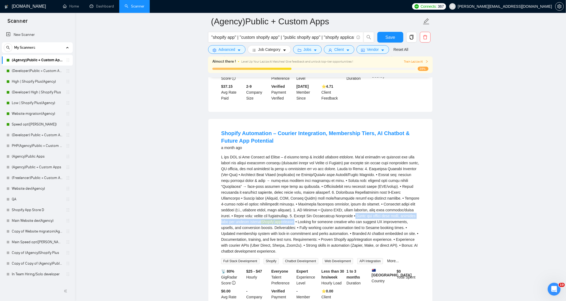
drag, startPoint x: 385, startPoint y: 204, endPoint x: 324, endPoint y: 208, distance: 61.1
click at [324, 208] on div "Shopify app release. • Looking for someone creative who can suggest UX improvem…" at bounding box center [320, 204] width 198 height 100
drag, startPoint x: 293, startPoint y: 209, endPoint x: 316, endPoint y: 208, distance: 23.3
click at [316, 208] on div "Shopify app release. • Looking for someone creative who can suggest UX improvem…" at bounding box center [320, 204] width 198 height 100
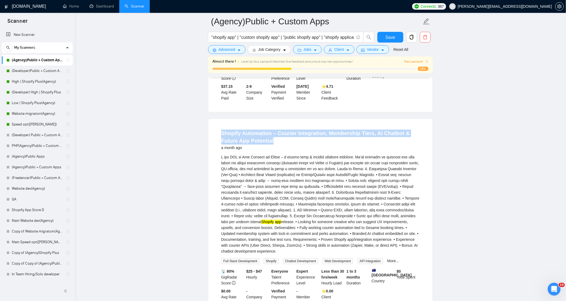
drag, startPoint x: 279, startPoint y: 127, endPoint x: 212, endPoint y: 119, distance: 68.4
click at [212, 119] on div "Shopify Automation – Courier Integration, Membership Tiers, AI Chatbot & Future…" at bounding box center [320, 218] width 224 height 198
click at [278, 144] on div "a month ago" at bounding box center [320, 147] width 198 height 6
drag, startPoint x: 278, startPoint y: 129, endPoint x: 207, endPoint y: 122, distance: 70.7
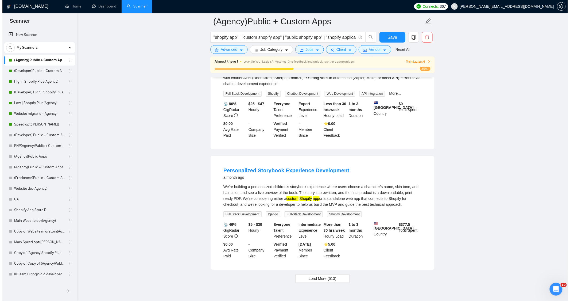
scroll to position [2343, 0]
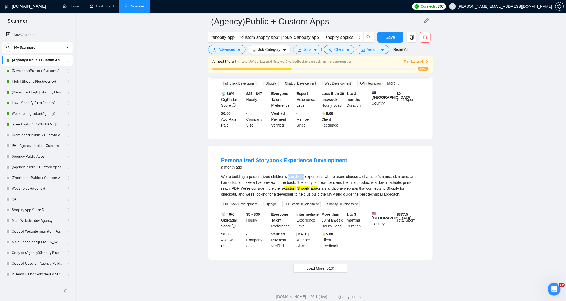
drag, startPoint x: 289, startPoint y: 164, endPoint x: 304, endPoint y: 162, distance: 14.5
click at [304, 174] on div "We’re building a personalized children’s storybook experience where users choos…" at bounding box center [320, 186] width 198 height 24
copy div "storybook"
click at [229, 46] on button "Advanced" at bounding box center [226, 49] width 37 height 9
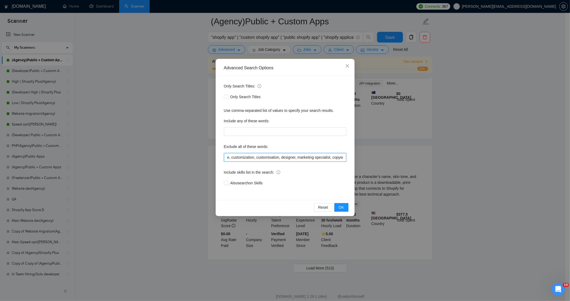
scroll to position [0, 407]
drag, startPoint x: 299, startPoint y: 159, endPoint x: 401, endPoint y: 166, distance: 102.7
click at [420, 165] on div "Advanced Search Options Only Search Titles: Only Search Titles Use comma-separa…" at bounding box center [285, 150] width 570 height 301
click at [342, 157] on input ""join our team", "only freelancer", optimi*, fix*, audit*, consult*, tutor*, fr…" at bounding box center [285, 157] width 122 height 9
click at [345, 158] on input ""join our team", "only freelancer", optimi*, fix*, audit*, consult*, tutor*, fr…" at bounding box center [285, 157] width 122 height 9
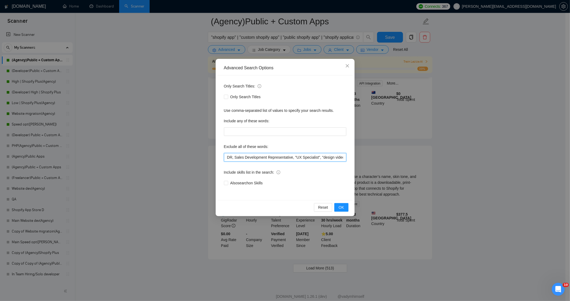
scroll to position [0, 408]
paste input "storybook"
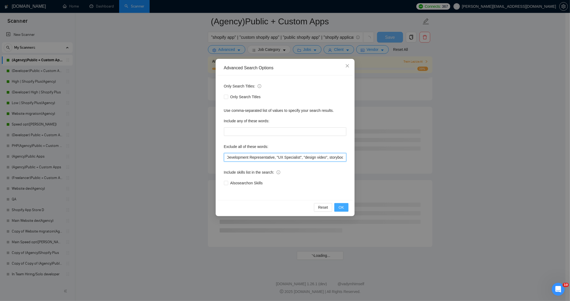
scroll to position [1340, 0]
type input ""join our team", "only freelancer", optimi*, fix*, audit*, consult*, tutor*, fr…"
click at [340, 207] on span "OK" at bounding box center [341, 207] width 5 height 6
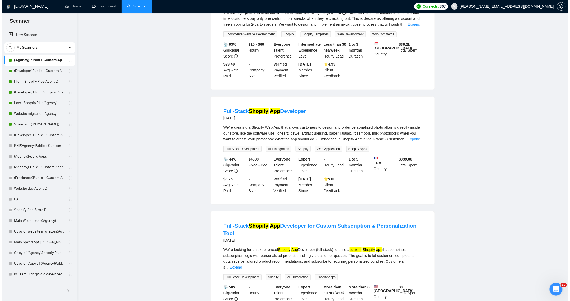
scroll to position [3, 0]
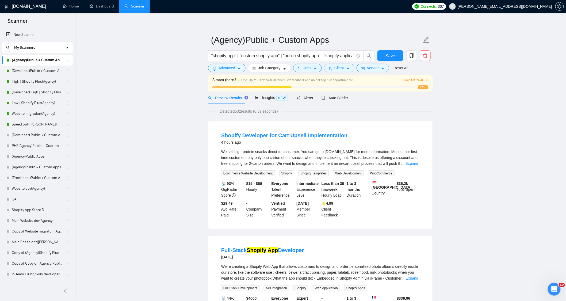
drag, startPoint x: 241, startPoint y: 110, endPoint x: 236, endPoint y: 110, distance: 5.4
click at [236, 110] on span "Detected 532 results (0.39 seconds)" at bounding box center [249, 111] width 66 height 6
click at [410, 161] on div "We sell high-protein snacks direct-to-consumer. You can go to aggropops.com for…" at bounding box center [320, 158] width 198 height 18
click at [410, 164] on link "Expand" at bounding box center [411, 163] width 13 height 4
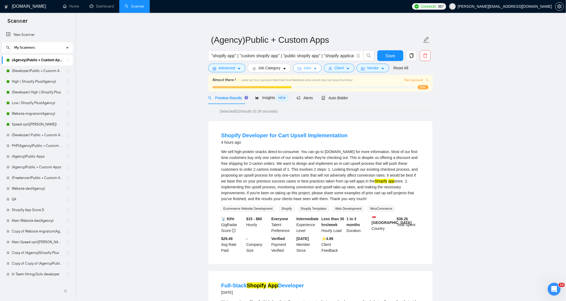
click at [311, 68] on button "Jobs" at bounding box center [307, 68] width 29 height 9
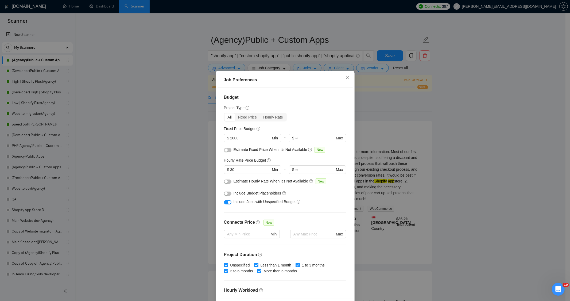
drag, startPoint x: 239, startPoint y: 139, endPoint x: 217, endPoint y: 140, distance: 21.4
click at [221, 140] on div "Budget Project Type All Fixed Price Hourly Rate Fixed Price Budget $ 2000 Min -…" at bounding box center [285, 193] width 135 height 211
drag, startPoint x: 237, startPoint y: 168, endPoint x: 208, endPoint y: 177, distance: 30.3
click at [216, 172] on div "Job Preferences Budget Project Type All Fixed Price Hourly Rate Fixed Price Bud…" at bounding box center [285, 193] width 139 height 245
click at [319, 207] on div "Budget Project Type All Fixed Price Hourly Rate Fixed Price Budget $ 2000 Min -…" at bounding box center [285, 193] width 135 height 211
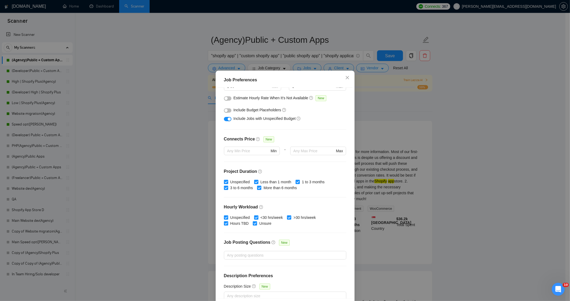
scroll to position [89, 0]
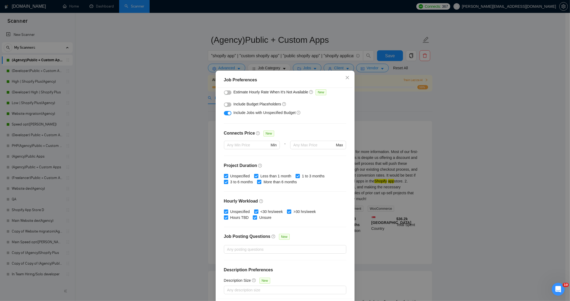
click at [224, 113] on button "button" at bounding box center [227, 113] width 7 height 4
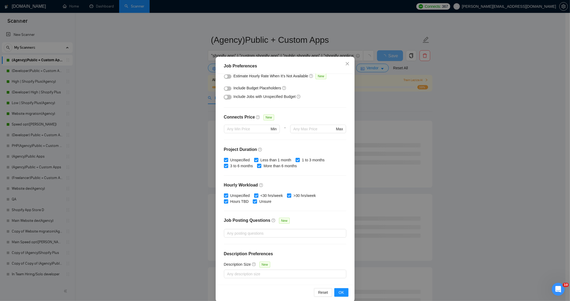
scroll to position [21, 0]
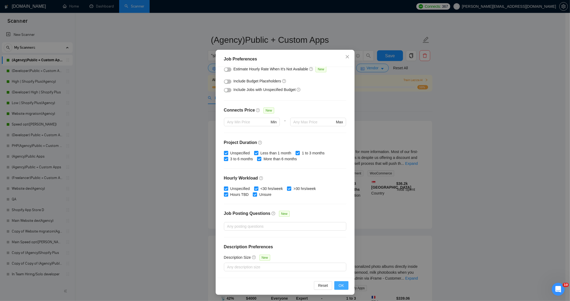
click at [343, 285] on button "OK" at bounding box center [342, 285] width 14 height 9
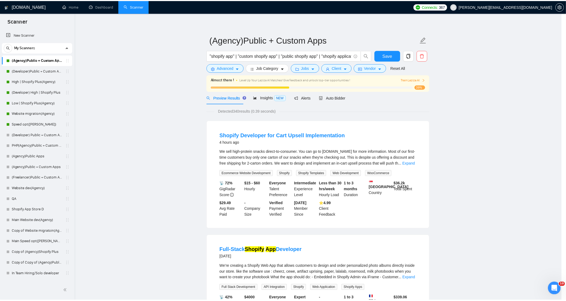
scroll to position [0, 0]
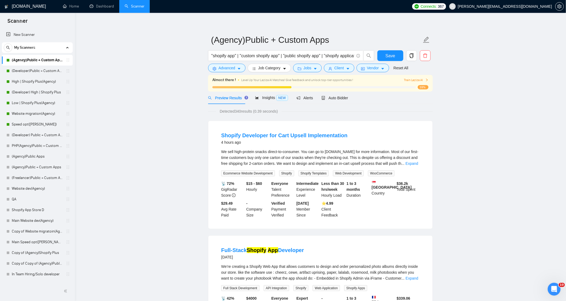
drag, startPoint x: 235, startPoint y: 113, endPoint x: 241, endPoint y: 113, distance: 5.9
click at [241, 113] on span "Detected 340 results (0.39 seconds)" at bounding box center [249, 111] width 66 height 6
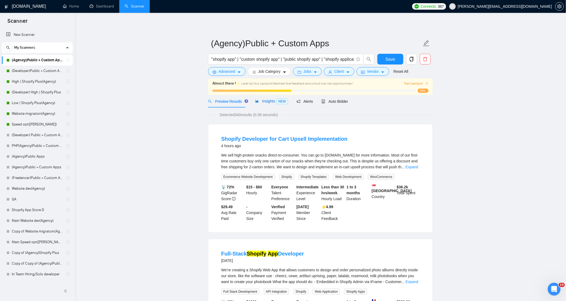
click at [267, 101] on span "Insights NEW" at bounding box center [271, 101] width 33 height 4
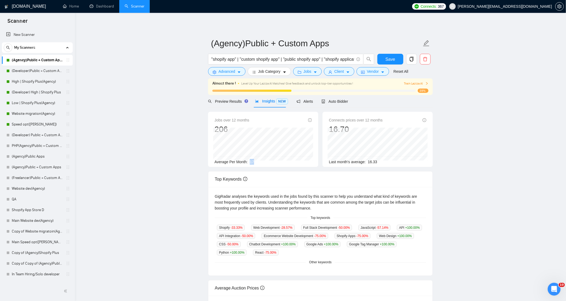
click at [250, 162] on div "Average Per Month: 17" at bounding box center [262, 162] width 97 height 6
click at [306, 70] on span "Jobs" at bounding box center [308, 71] width 8 height 6
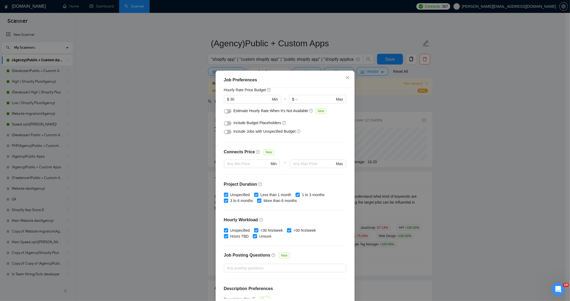
scroll to position [62, 0]
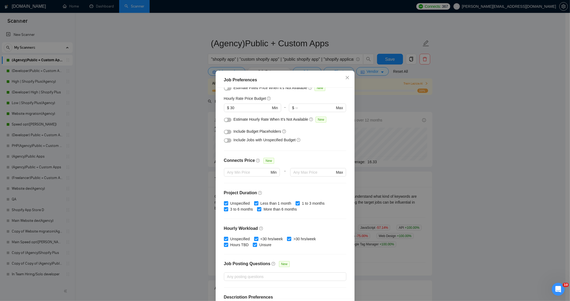
click at [225, 140] on div "button" at bounding box center [226, 140] width 3 height 3
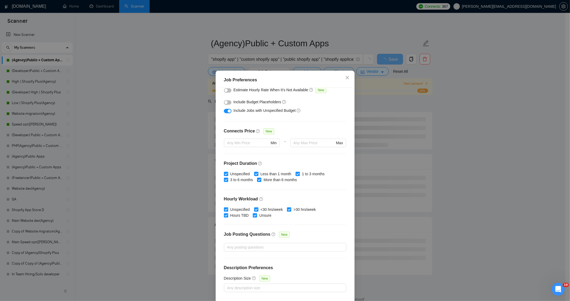
scroll to position [21, 0]
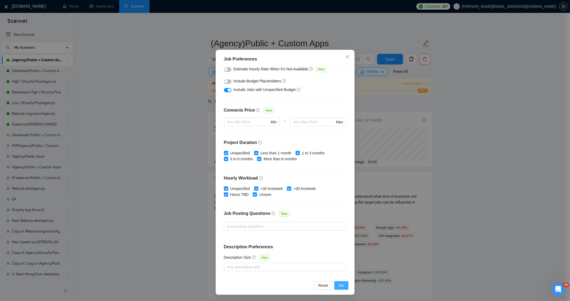
click at [339, 284] on span "OK" at bounding box center [341, 285] width 5 height 6
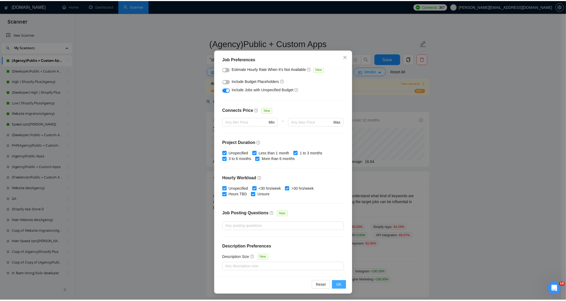
scroll to position [0, 0]
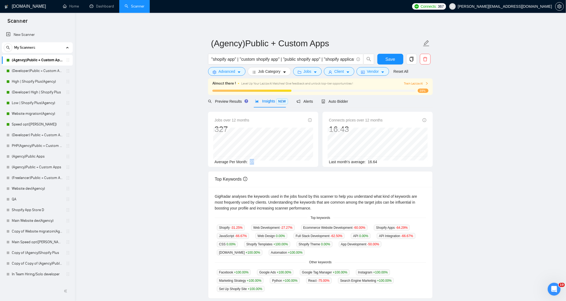
drag, startPoint x: 254, startPoint y: 163, endPoint x: 248, endPoint y: 163, distance: 5.6
click at [248, 163] on div "Average Per Month: 27" at bounding box center [262, 162] width 97 height 6
click at [390, 59] on span "Save" at bounding box center [390, 59] width 10 height 7
click at [234, 104] on div "Preview Results" at bounding box center [227, 101] width 39 height 6
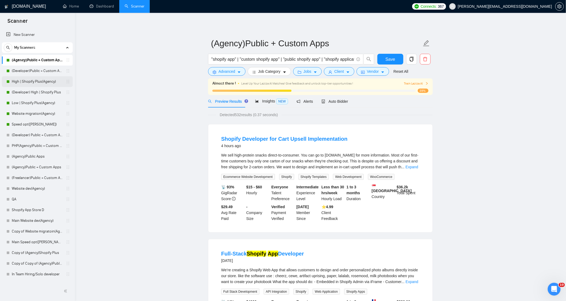
click at [31, 80] on link "High | Shopify Plus(Agency)" at bounding box center [37, 81] width 51 height 11
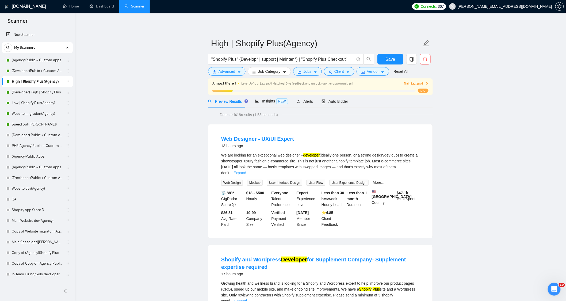
click at [246, 171] on link "Expand" at bounding box center [239, 173] width 13 height 4
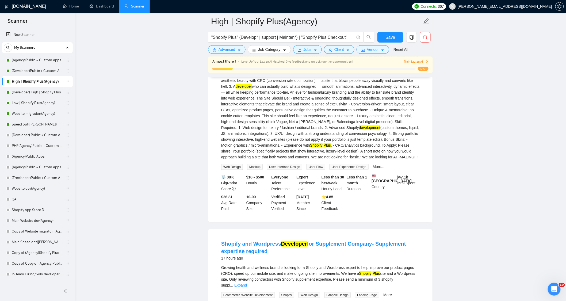
scroll to position [119, 0]
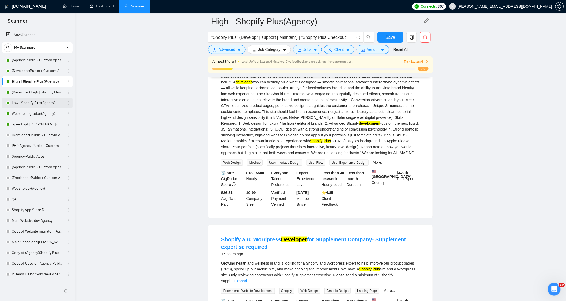
drag, startPoint x: 19, startPoint y: 105, endPoint x: 23, endPoint y: 104, distance: 4.3
click at [19, 105] on link "Low | Shopify Plus(Agency)" at bounding box center [37, 103] width 51 height 11
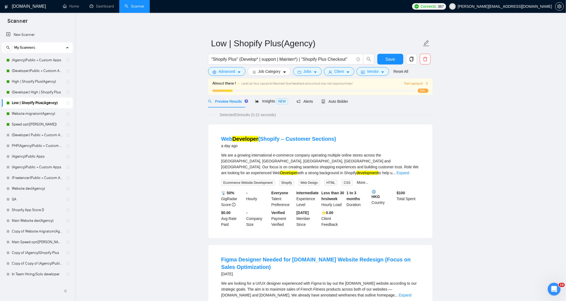
drag, startPoint x: 239, startPoint y: 116, endPoint x: 235, endPoint y: 116, distance: 4.0
click at [235, 116] on span "Detected 53 results (0.22 seconds)" at bounding box center [247, 115] width 63 height 6
click at [311, 69] on button "Jobs" at bounding box center [307, 71] width 29 height 9
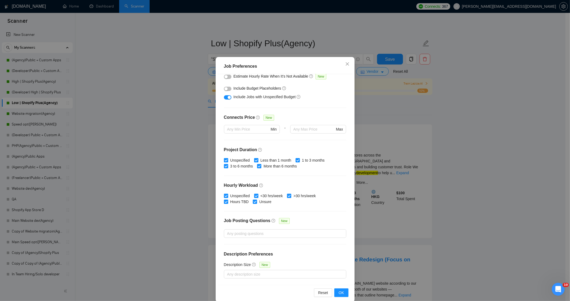
scroll to position [21, 0]
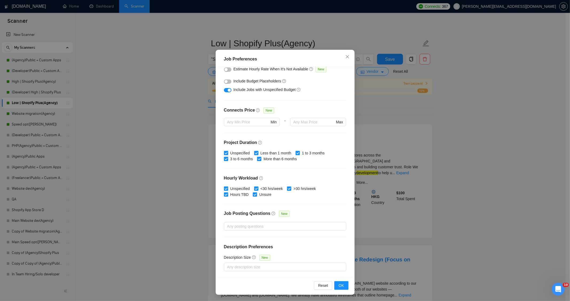
click at [228, 90] on div "button" at bounding box center [229, 90] width 3 height 3
click at [339, 286] on span "OK" at bounding box center [341, 285] width 5 height 6
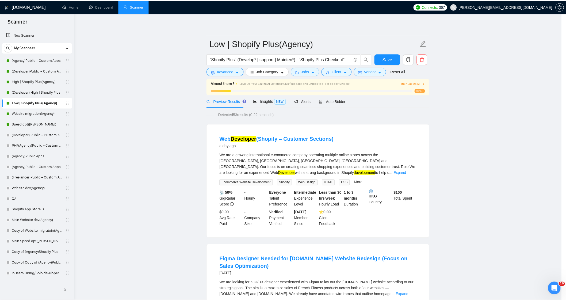
scroll to position [0, 0]
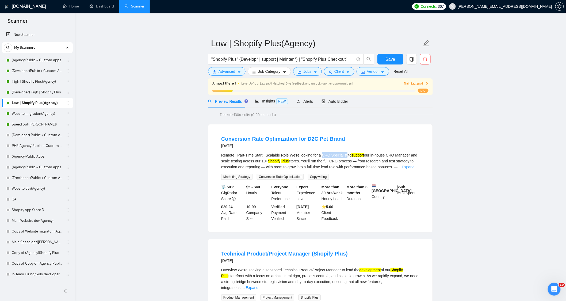
drag, startPoint x: 320, startPoint y: 155, endPoint x: 343, endPoint y: 156, distance: 23.3
click at [343, 156] on div "Remote | Part-Time Start | Scalable Role We’re looking for a CRO Specialist to …" at bounding box center [320, 161] width 198 height 18
click at [408, 166] on link "Expand" at bounding box center [408, 167] width 13 height 4
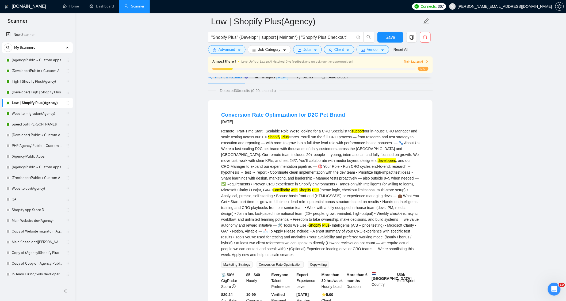
scroll to position [59, 0]
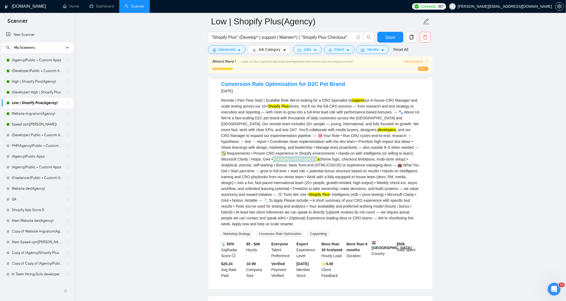
drag, startPoint x: 395, startPoint y: 153, endPoint x: 248, endPoint y: 160, distance: 147.2
click at [248, 160] on div "Remote | Part-Time Start | Scalable Role We’re looking for a CRO Specialist to …" at bounding box center [320, 161] width 198 height 129
click at [293, 200] on div "Remote | Part-Time Start | Scalable Role We’re looking for a CRO Specialist to …" at bounding box center [320, 161] width 198 height 129
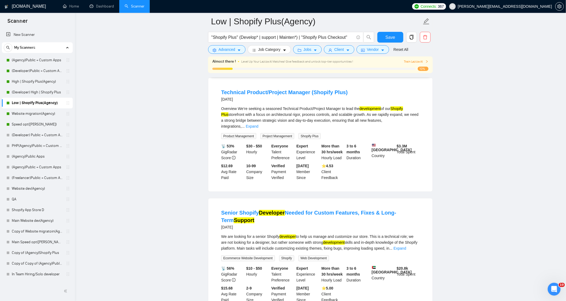
scroll to position [267, 0]
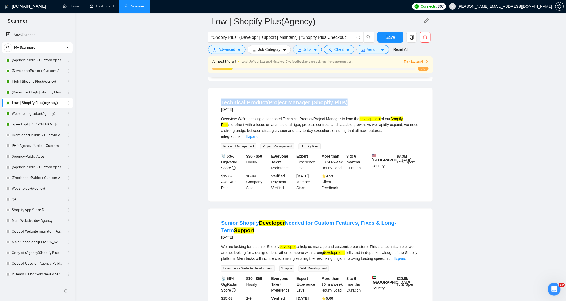
drag, startPoint x: 230, startPoint y: 102, endPoint x: 344, endPoint y: 105, distance: 114.2
click at [344, 105] on li "Technical Product/Project Manager (Shopify Plus) 2 months ago Overview We’re se…" at bounding box center [320, 144] width 211 height 101
click at [258, 134] on link "Expand" at bounding box center [252, 136] width 13 height 4
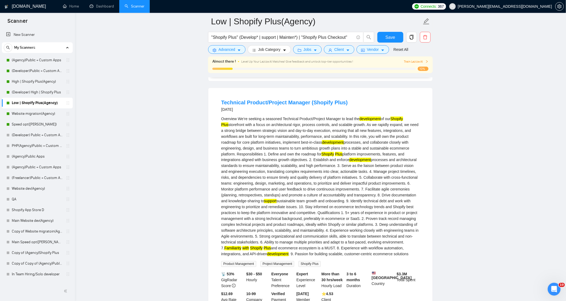
click at [419, 147] on div "Overview We’re seeking a seasoned Technical Product/Project Manager to lead the…" at bounding box center [320, 186] width 198 height 141
drag, startPoint x: 339, startPoint y: 120, endPoint x: 357, endPoint y: 121, distance: 18.2
click at [357, 121] on div "Overview We’re seeking a seasoned Technical Product/Project Manager to lead the…" at bounding box center [320, 186] width 198 height 141
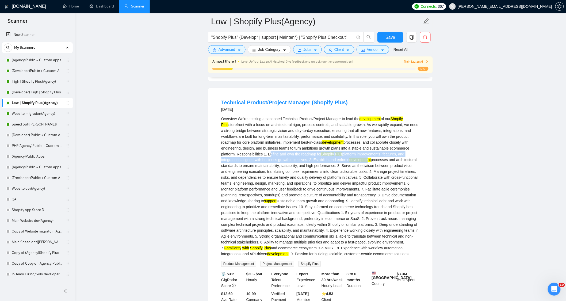
drag, startPoint x: 267, startPoint y: 154, endPoint x: 368, endPoint y: 157, distance: 101.4
click at [368, 157] on div "Overview We’re seeking a seasoned Technical Product/Project Manager to lead the…" at bounding box center [320, 186] width 198 height 141
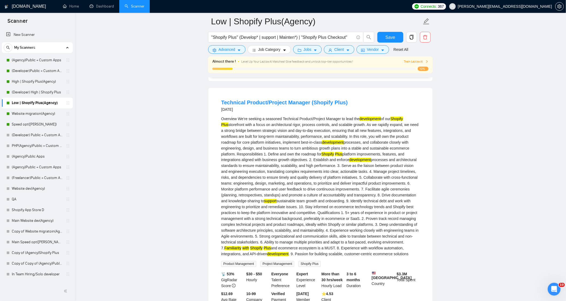
click at [383, 163] on div "Overview We’re seeking a seasoned Technical Product/Project Manager to lead the…" at bounding box center [320, 186] width 198 height 141
drag, startPoint x: 297, startPoint y: 119, endPoint x: 302, endPoint y: 119, distance: 4.8
click at [302, 119] on div "Overview We’re seeking a seasoned Technical Product/Project Manager to lead the…" at bounding box center [320, 186] width 198 height 141
click at [312, 116] on div "Overview We’re seeking a seasoned Technical Product/Project Manager to lead the…" at bounding box center [320, 186] width 198 height 141
drag, startPoint x: 297, startPoint y: 119, endPoint x: 338, endPoint y: 120, distance: 41.2
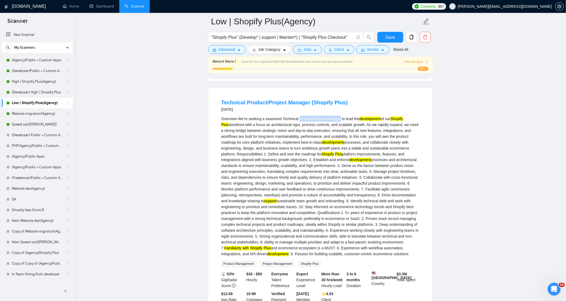
click at [338, 120] on div "Overview We’re seeking a seasoned Technical Product/Project Manager to lead the…" at bounding box center [320, 186] width 198 height 141
click at [378, 106] on div "Technical Product/Project Manager (Shopify Plus) 2 months ago" at bounding box center [320, 106] width 198 height 14
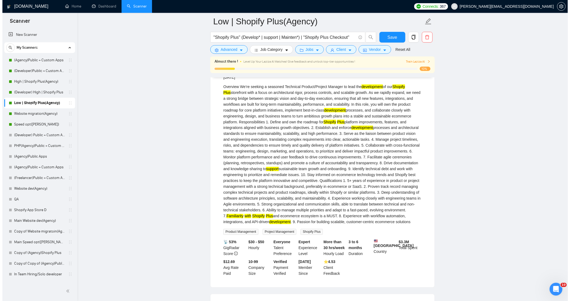
scroll to position [297, 0]
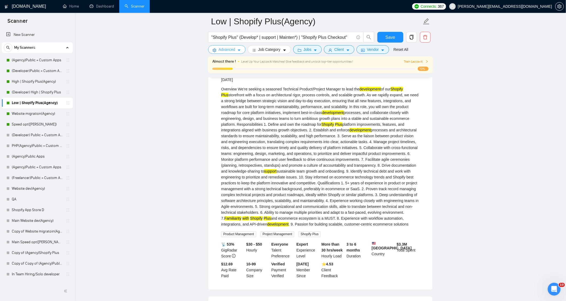
click at [223, 48] on span "Advanced" at bounding box center [226, 50] width 17 height 6
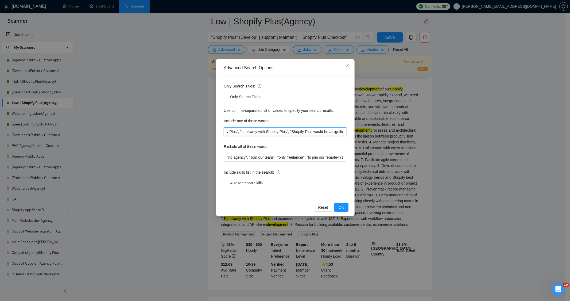
scroll to position [0, 76]
drag, startPoint x: 231, startPoint y: 132, endPoint x: 376, endPoint y: 134, distance: 145.2
click at [376, 134] on div "Advanced Search Options Only Search Titles: Only Search Titles Use comma-separa…" at bounding box center [285, 150] width 570 height 301
click at [336, 142] on div "Exclude all of these words:" at bounding box center [285, 147] width 122 height 11
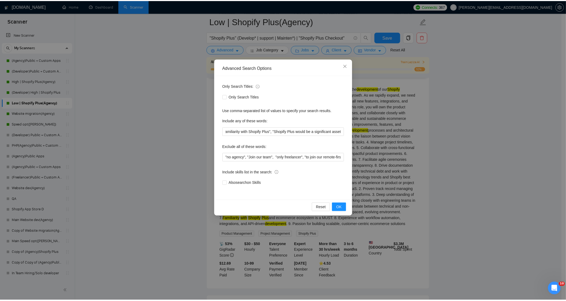
scroll to position [0, 0]
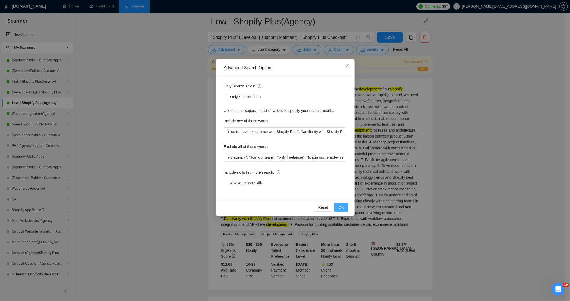
click at [338, 210] on button "OK" at bounding box center [342, 207] width 14 height 9
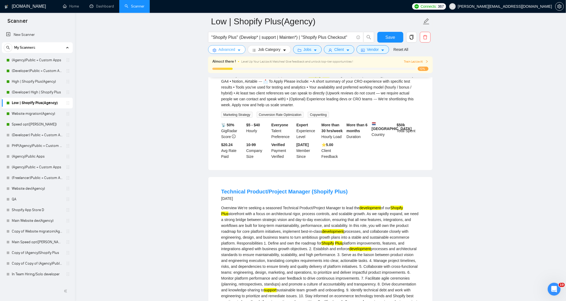
scroll to position [178, 0]
drag, startPoint x: 336, startPoint y: 191, endPoint x: 204, endPoint y: 194, distance: 132.2
click at [244, 215] on div "Overview We’re seeking a seasoned Technical Product/Project Manager to lead the…" at bounding box center [320, 275] width 198 height 141
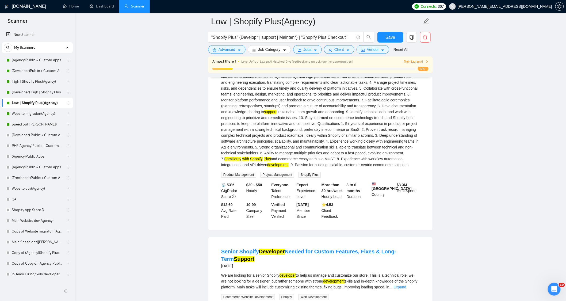
scroll to position [267, 0]
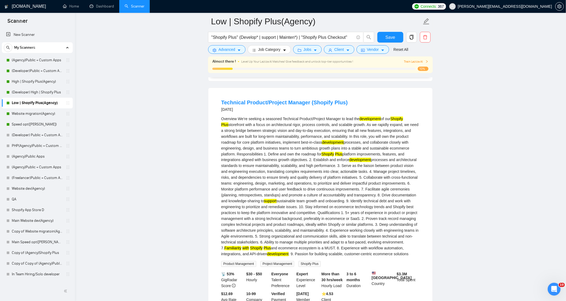
click at [210, 108] on div "Technical Product/Project Manager (Shopify Plus) 2 months ago Overview We’re se…" at bounding box center [320, 203] width 224 height 231
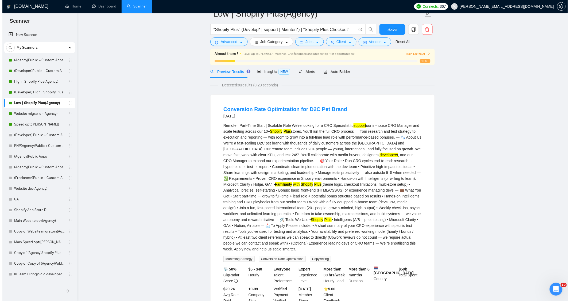
scroll to position [0, 0]
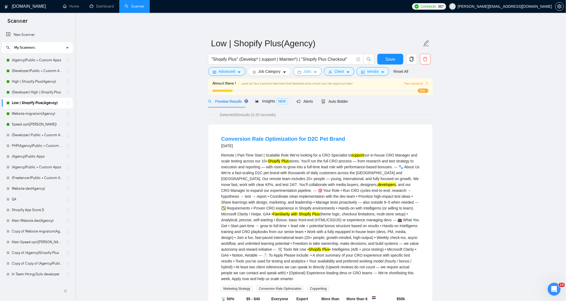
click at [313, 71] on icon "caret-down" at bounding box center [315, 72] width 4 height 4
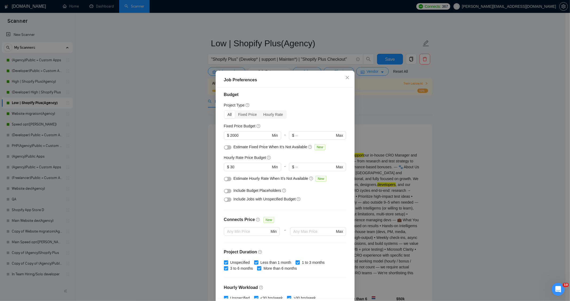
scroll to position [2, 0]
click at [228, 200] on button "button" at bounding box center [227, 200] width 7 height 4
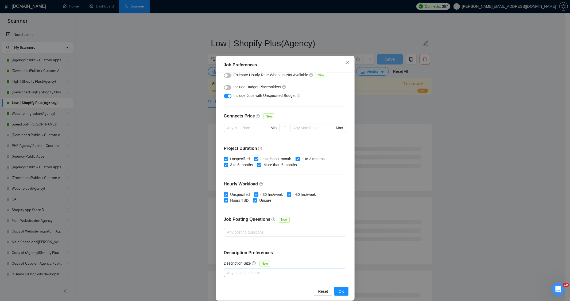
scroll to position [21, 0]
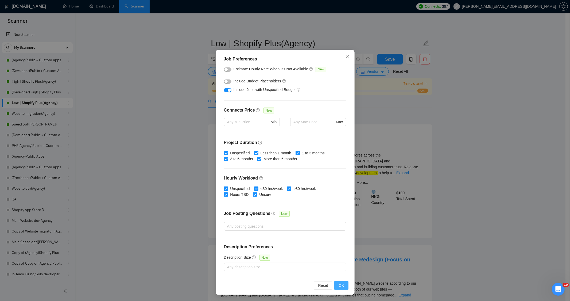
click at [336, 284] on button "OK" at bounding box center [342, 285] width 14 height 9
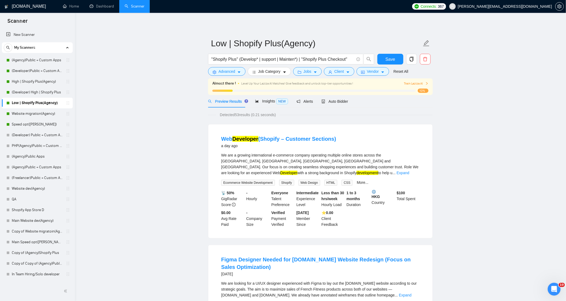
drag, startPoint x: 35, startPoint y: 79, endPoint x: 336, endPoint y: 22, distance: 306.2
click at [35, 79] on link "High | Shopify Plus(Agency)" at bounding box center [37, 81] width 51 height 11
click at [388, 58] on span "Save" at bounding box center [390, 59] width 10 height 7
click at [23, 82] on link "High | Shopify Plus(Agency)" at bounding box center [37, 81] width 51 height 11
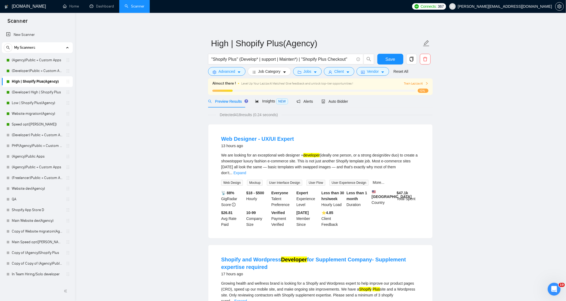
drag, startPoint x: 237, startPoint y: 114, endPoint x: 241, endPoint y: 114, distance: 4.3
click at [241, 114] on span "Detected 418 results (0.24 seconds)" at bounding box center [249, 115] width 66 height 6
click at [309, 70] on span "Jobs" at bounding box center [308, 71] width 8 height 6
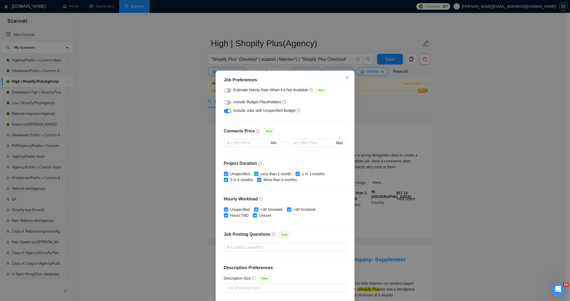
click at [225, 110] on button "button" at bounding box center [227, 111] width 7 height 4
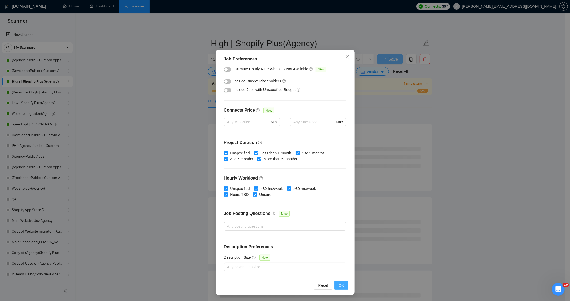
click at [339, 285] on span "OK" at bounding box center [341, 285] width 5 height 6
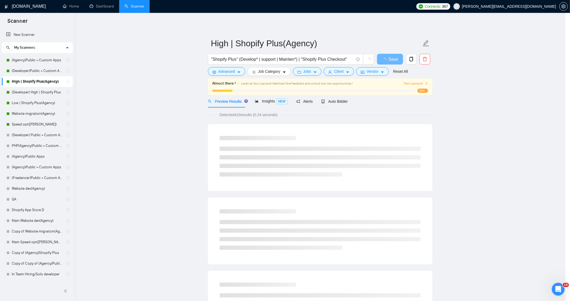
scroll to position [0, 0]
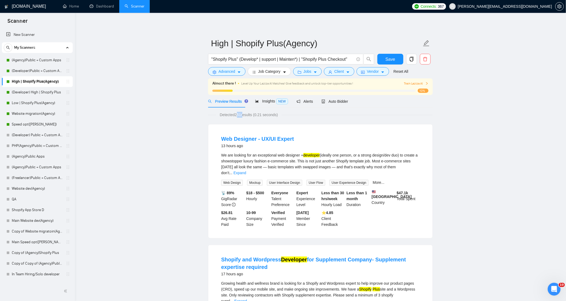
drag, startPoint x: 235, startPoint y: 115, endPoint x: 241, endPoint y: 118, distance: 6.7
click at [243, 117] on span "Detected 251 results (0.21 seconds)" at bounding box center [249, 115] width 66 height 6
drag, startPoint x: 214, startPoint y: 140, endPoint x: 255, endPoint y: 139, distance: 40.7
click at [255, 139] on div "Web Designer - UX/UI Expert 13 hours ago We are looking for an exceptional web …" at bounding box center [320, 181] width 224 height 114
click at [246, 171] on link "Expand" at bounding box center [239, 173] width 13 height 4
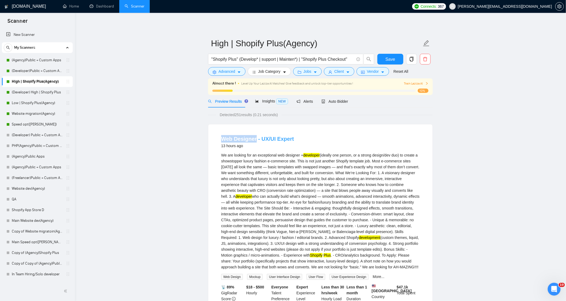
drag, startPoint x: 219, startPoint y: 140, endPoint x: 255, endPoint y: 141, distance: 35.8
click at [255, 141] on li "Web Designer - UX/UI Expert 13 hours ago We are looking for an exceptional web …" at bounding box center [320, 228] width 211 height 195
click at [224, 73] on span "Advanced" at bounding box center [226, 71] width 17 height 6
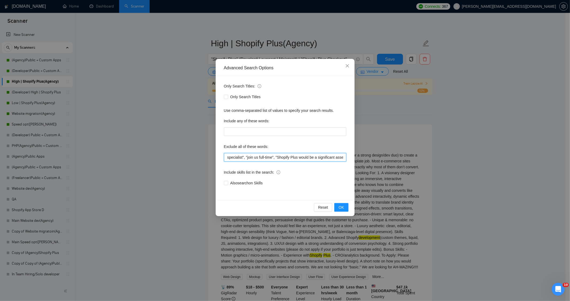
scroll to position [0, 421]
drag, startPoint x: 286, startPoint y: 159, endPoint x: 385, endPoint y: 161, distance: 99.0
click at [385, 161] on div "Advanced Search Options Only Search Titles: Only Search Titles Use comma-separa…" at bounding box center [285, 150] width 570 height 301
click at [337, 159] on input ""no agency", "Join our team", "only freelancer", "to join our remote-first team…" at bounding box center [285, 157] width 122 height 9
click at [344, 157] on input ""no agency", "Join our team", "only freelancer", "to join our remote-first team…" at bounding box center [285, 157] width 122 height 9
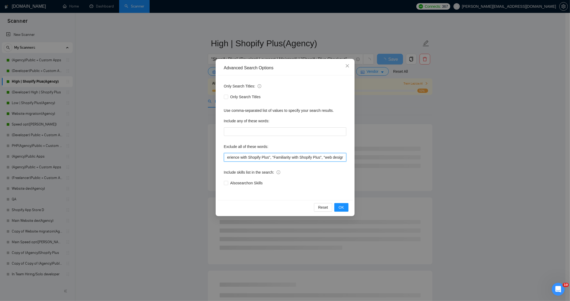
scroll to position [0, 448]
type input ""no agency", "Join our team", "only freelancer", "to join our remote-first team…"
click at [342, 207] on span "OK" at bounding box center [341, 207] width 5 height 6
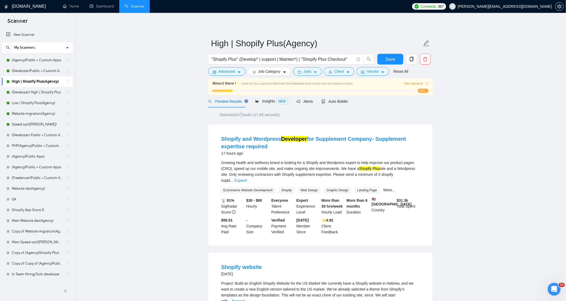
drag, startPoint x: 243, startPoint y: 115, endPoint x: 251, endPoint y: 124, distance: 12.9
click at [239, 114] on span "Detected 247 results (17.89 seconds)" at bounding box center [250, 115] width 68 height 6
click at [304, 72] on span "Jobs" at bounding box center [308, 71] width 8 height 6
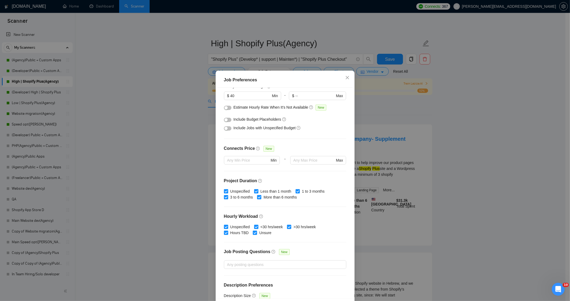
scroll to position [32, 0]
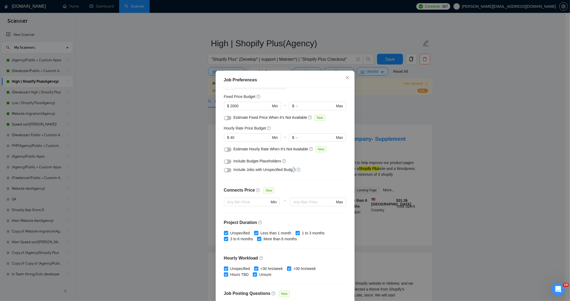
click at [290, 170] on span "Include Jobs with Unspecified Budget" at bounding box center [265, 169] width 62 height 4
click at [228, 171] on button "button" at bounding box center [227, 170] width 7 height 4
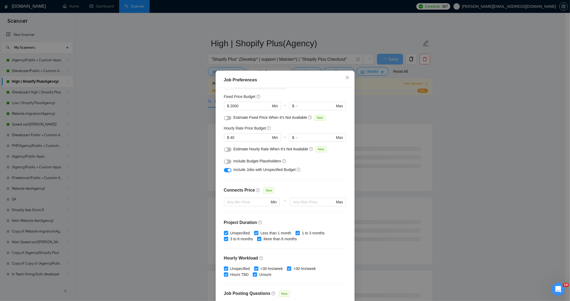
click at [306, 168] on div "Include Jobs with Unspecified Budget" at bounding box center [287, 170] width 107 height 6
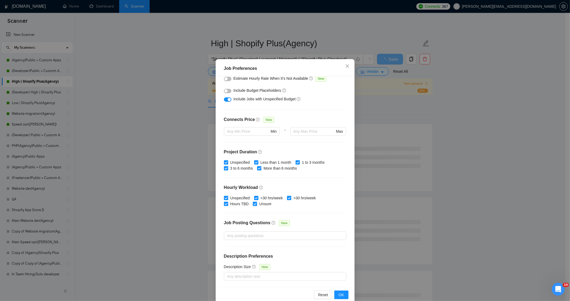
scroll to position [21, 0]
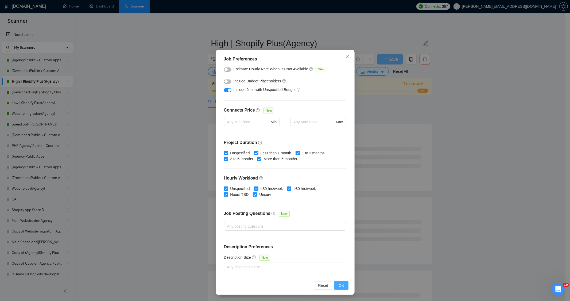
click at [339, 285] on span "OK" at bounding box center [341, 285] width 5 height 6
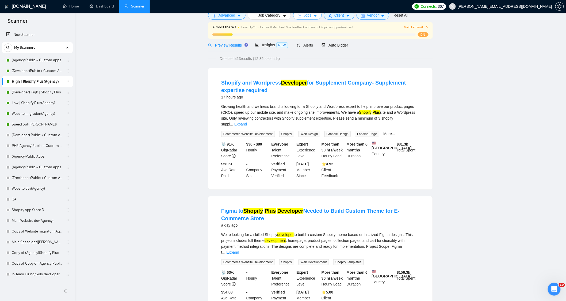
scroll to position [0, 0]
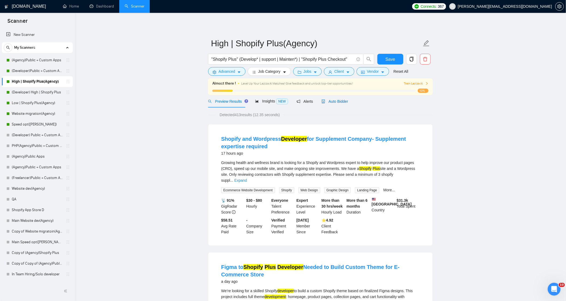
drag, startPoint x: 328, startPoint y: 102, endPoint x: 448, endPoint y: 88, distance: 120.9
click at [328, 102] on span "Auto Bidder" at bounding box center [334, 101] width 26 height 4
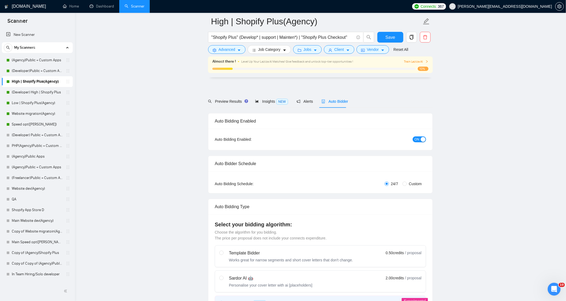
scroll to position [119, 0]
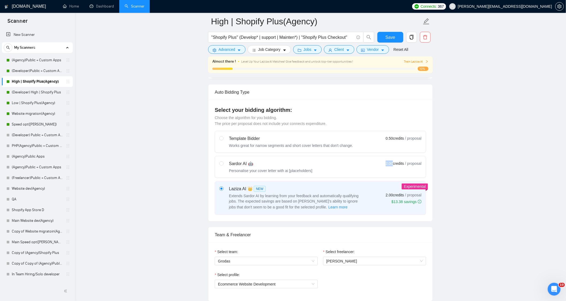
drag, startPoint x: 386, startPoint y: 165, endPoint x: 392, endPoint y: 164, distance: 6.5
click at [392, 164] on span "2.00 credits" at bounding box center [395, 163] width 18 height 6
drag, startPoint x: 386, startPoint y: 196, endPoint x: 392, endPoint y: 197, distance: 6.4
click at [392, 197] on span "2.00 credits" at bounding box center [395, 195] width 18 height 6
click at [437, 7] on span "Connects:" at bounding box center [429, 6] width 16 height 6
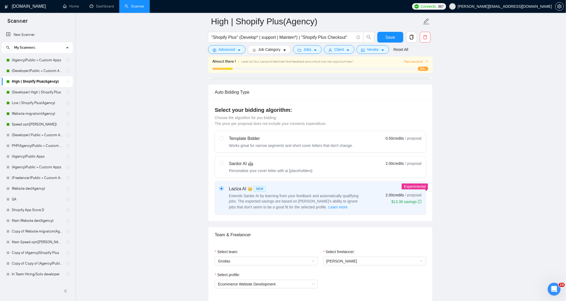
click at [437, 8] on span "Connects:" at bounding box center [429, 6] width 16 height 6
click at [450, 29] on link "Team Settings" at bounding box center [455, 29] width 18 height 3
click at [386, 34] on span "Save" at bounding box center [390, 37] width 10 height 7
click at [437, 7] on span "Connects:" at bounding box center [429, 6] width 16 height 6
click at [456, 29] on link "Team Settings" at bounding box center [455, 29] width 18 height 3
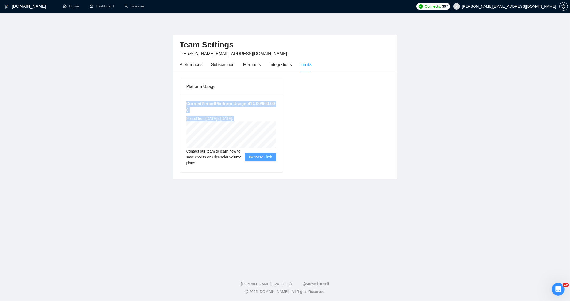
click at [268, 136] on div "Current Period Platform Usage: 414.00 / 600.00 0 Period from Fri Jun 27 2025 to…" at bounding box center [231, 133] width 103 height 78
click at [328, 124] on div "Platform Usage Current Period Platform Usage: 414.00 / 600.00 0 Period from Fri…" at bounding box center [286, 125] width 216 height 94
drag, startPoint x: 250, startPoint y: 118, endPoint x: 254, endPoint y: 117, distance: 3.9
click at [233, 117] on span "Period from Fri Jun 27 2025 to Sat Sep 27 2025 ." at bounding box center [209, 118] width 47 height 4
drag, startPoint x: 247, startPoint y: 104, endPoint x: 252, endPoint y: 105, distance: 5.7
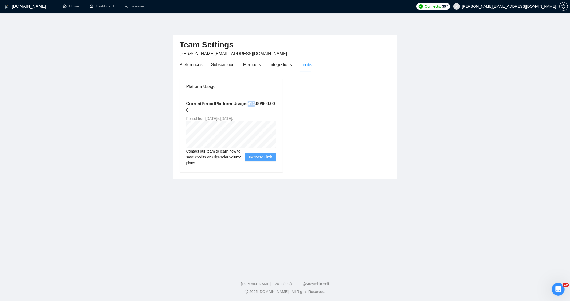
click at [252, 105] on h5 "Current Period Platform Usage: 414.00 / 600.00 0" at bounding box center [231, 107] width 90 height 13
click at [290, 107] on div "Platform Usage Current Period Platform Usage: 414.00 / 600.00 0 Period from Fri…" at bounding box center [286, 125] width 216 height 94
drag, startPoint x: 254, startPoint y: 103, endPoint x: 247, endPoint y: 103, distance: 7.5
click at [247, 103] on h5 "Current Period Platform Usage: 414.00 / 600.00 0" at bounding box center [231, 107] width 90 height 13
click at [271, 107] on h5 "Current Period Platform Usage: 414.00 / 600.00 0" at bounding box center [231, 107] width 90 height 13
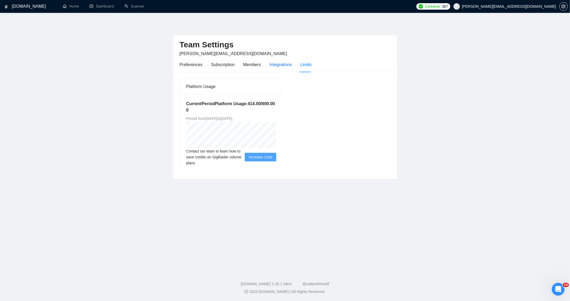
click at [279, 66] on div "Integrations" at bounding box center [281, 64] width 22 height 7
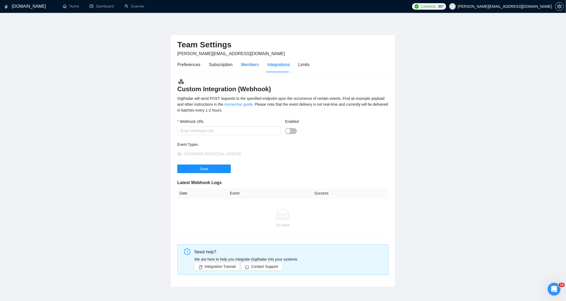
click at [250, 67] on div "Members" at bounding box center [250, 64] width 18 height 7
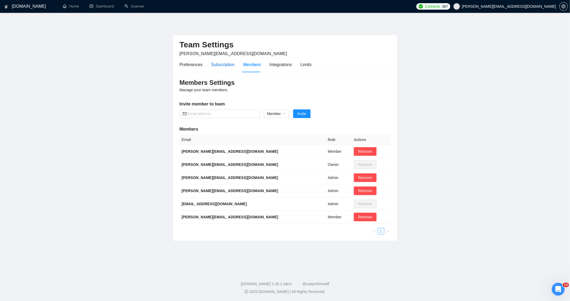
click at [227, 68] on div "Subscription" at bounding box center [223, 64] width 24 height 7
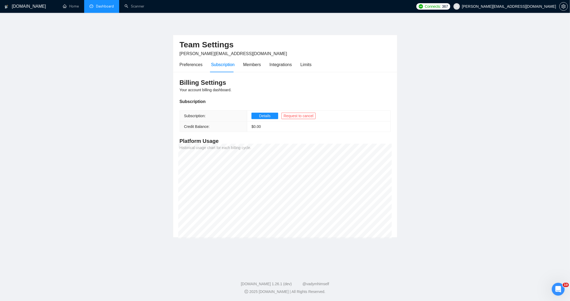
click at [108, 8] on link "Dashboard" at bounding box center [102, 6] width 24 height 5
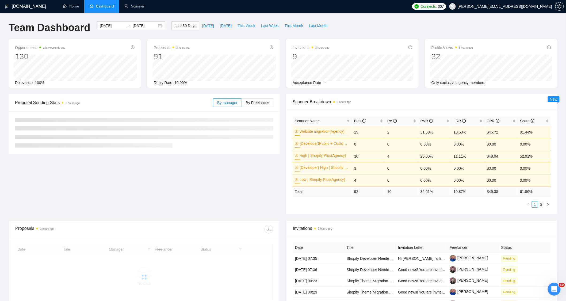
click at [242, 27] on span "This Week" at bounding box center [246, 26] width 18 height 6
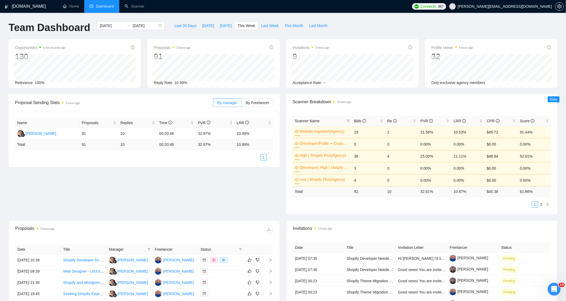
type input "2025-09-15"
type input "2025-09-21"
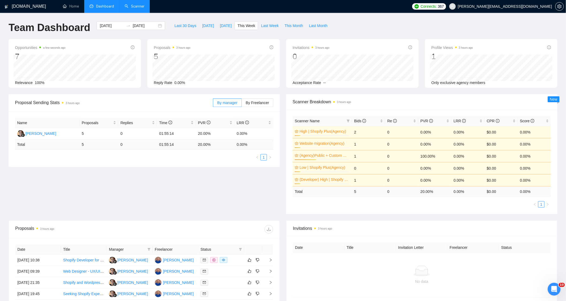
click at [137, 7] on link "Scanner" at bounding box center [135, 6] width 20 height 5
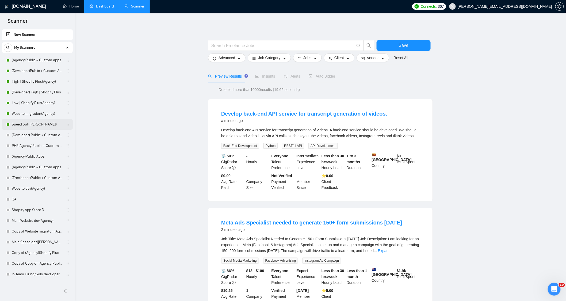
click at [39, 124] on link "Speed opt([PERSON_NAME])" at bounding box center [37, 124] width 51 height 11
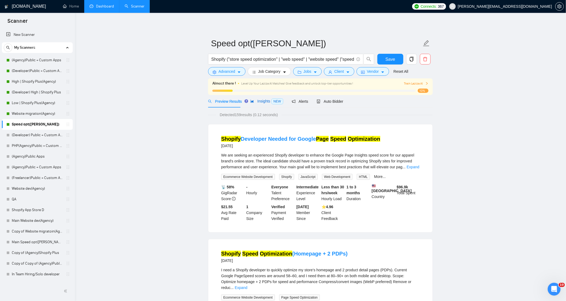
click at [258, 104] on div "Insights NEW" at bounding box center [266, 101] width 33 height 6
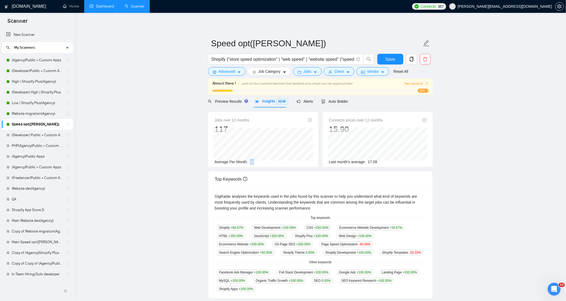
drag, startPoint x: 252, startPoint y: 162, endPoint x: 249, endPoint y: 162, distance: 3.5
click at [249, 162] on div "Average Per Month: 10" at bounding box center [262, 162] width 97 height 6
click at [251, 160] on span "10" at bounding box center [252, 162] width 4 height 4
click at [256, 164] on div "Average Per Month: 10" at bounding box center [262, 162] width 97 height 6
drag, startPoint x: 249, startPoint y: 119, endPoint x: 224, endPoint y: 118, distance: 25.4
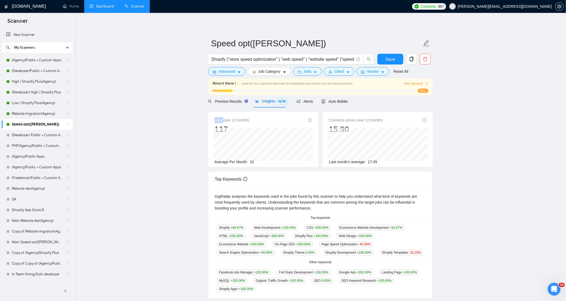
click at [224, 118] on div "Jobs over 12 months 117" at bounding box center [262, 125] width 97 height 17
click at [214, 127] on div "Jobs over 12 months 117 Jan 2025 8 Average Per Month: 10" at bounding box center [263, 139] width 110 height 55
click at [301, 179] on div "Top Keywords" at bounding box center [320, 178] width 211 height 15
drag, startPoint x: 228, startPoint y: 127, endPoint x: 204, endPoint y: 124, distance: 23.7
click at [204, 124] on main "Speed opt(Alexey) Shopify ("store speed optimization" | "web speed" | "website …" at bounding box center [320, 213] width 474 height 384
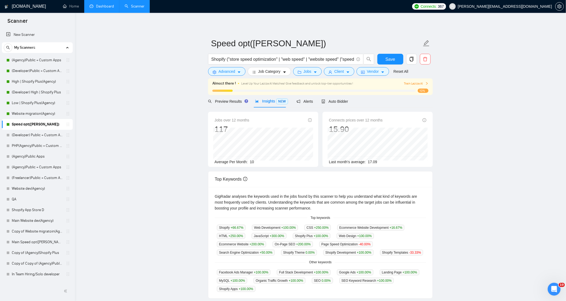
click at [186, 143] on main "Speed opt(Alexey) Shopify ("store speed optimization" | "web speed" | "website …" at bounding box center [320, 213] width 474 height 384
click at [201, 132] on main "Speed opt(Alexey) Shopify ("store speed optimization" | "web speed" | "website …" at bounding box center [320, 213] width 474 height 384
click at [217, 128] on div "Jobs over 12 months 117 Nov 2024 11 Average Per Month: 10" at bounding box center [262, 141] width 97 height 48
click at [335, 102] on span "Auto Bidder" at bounding box center [334, 101] width 26 height 4
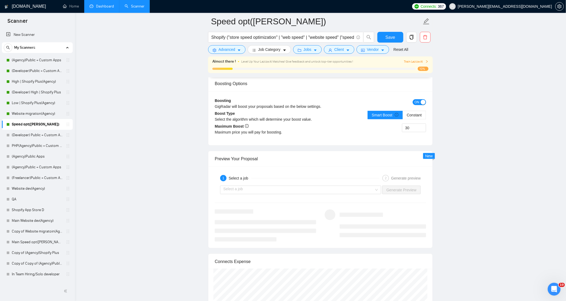
scroll to position [1159, 0]
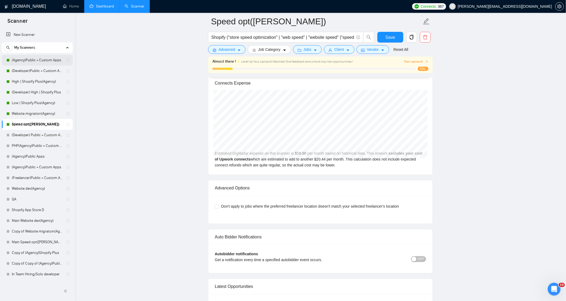
click at [41, 61] on link "(Agency)Public + Custom Apps" at bounding box center [37, 60] width 51 height 11
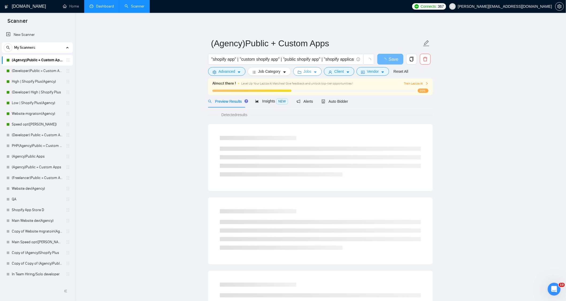
click at [304, 71] on span "Jobs" at bounding box center [308, 71] width 8 height 6
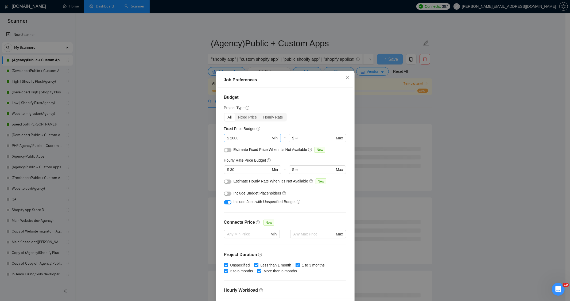
click at [224, 171] on span "$ 30 Min" at bounding box center [252, 169] width 57 height 9
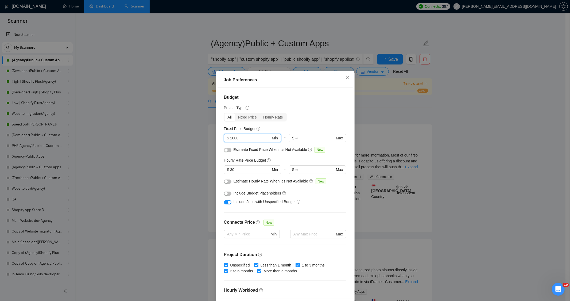
drag, startPoint x: 238, startPoint y: 138, endPoint x: 215, endPoint y: 137, distance: 23.0
click at [218, 137] on div "Budget Project Type All Fixed Price Hourly Rate Fixed Price Budget $ 2000 Min -…" at bounding box center [285, 193] width 135 height 211
drag, startPoint x: 237, startPoint y: 170, endPoint x: 214, endPoint y: 170, distance: 22.2
click at [216, 170] on div "Job Preferences Budget Project Type All Fixed Price Hourly Rate Fixed Price Bud…" at bounding box center [285, 193] width 139 height 245
click at [169, 188] on div "Job Preferences Budget Project Type All Fixed Price Hourly Rate Fixed Price Bud…" at bounding box center [285, 150] width 570 height 301
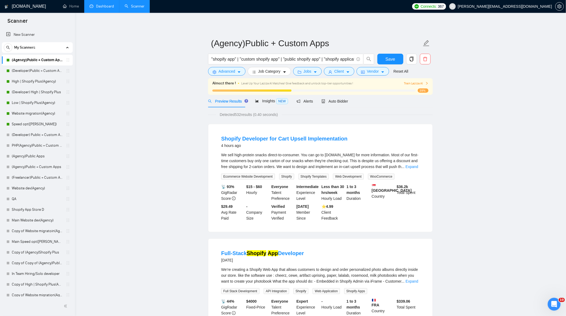
drag, startPoint x: 40, startPoint y: 67, endPoint x: 87, endPoint y: 84, distance: 50.2
click at [40, 67] on link "(Developer)Public + Custom Apps" at bounding box center [37, 71] width 51 height 11
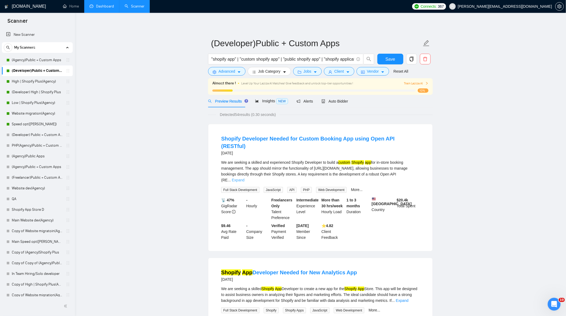
click at [244, 178] on link "Expand" at bounding box center [238, 180] width 13 height 4
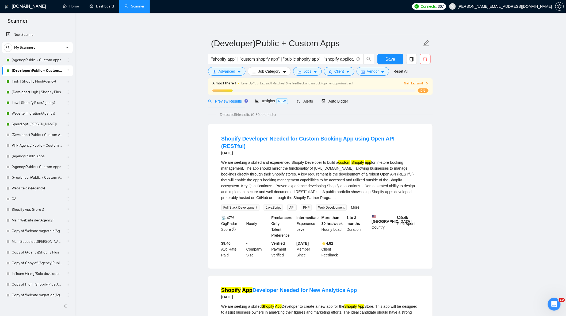
drag, startPoint x: 108, startPoint y: 10, endPoint x: 114, endPoint y: 18, distance: 9.9
click at [108, 9] on link "Dashboard" at bounding box center [102, 6] width 24 height 5
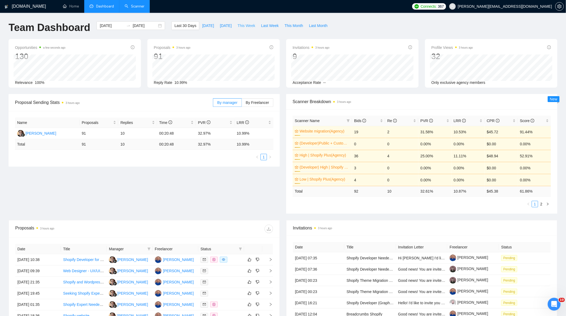
click at [243, 28] on span "This Week" at bounding box center [246, 26] width 18 height 6
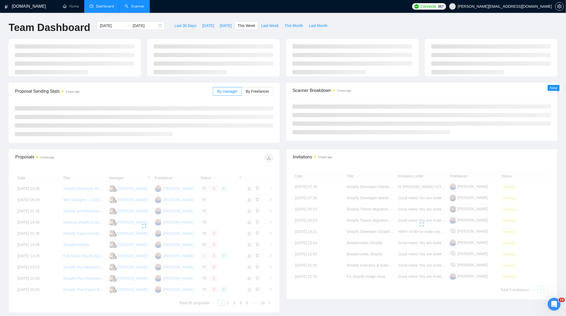
type input "2025-09-15"
type input "2025-09-21"
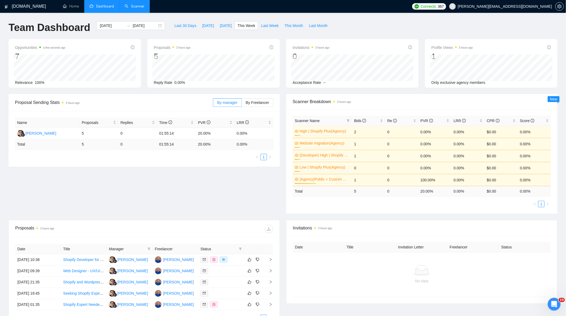
click at [135, 9] on link "Scanner" at bounding box center [135, 6] width 20 height 5
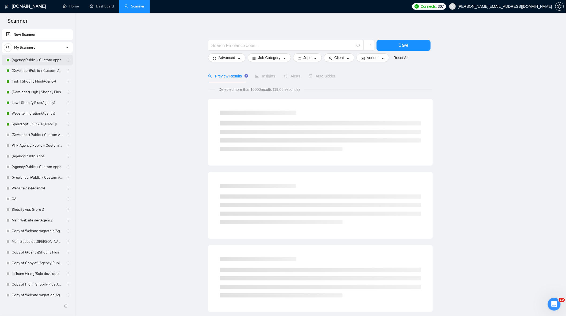
click at [41, 58] on link "(Agency)Public + Custom Apps" at bounding box center [37, 60] width 51 height 11
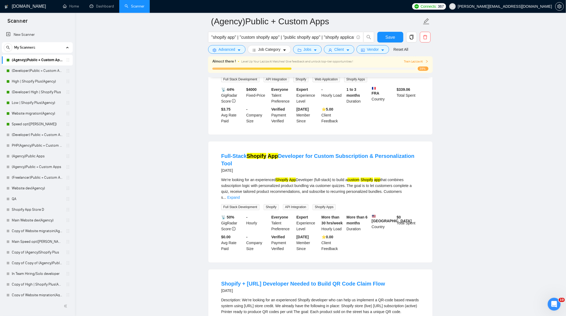
scroll to position [237, 0]
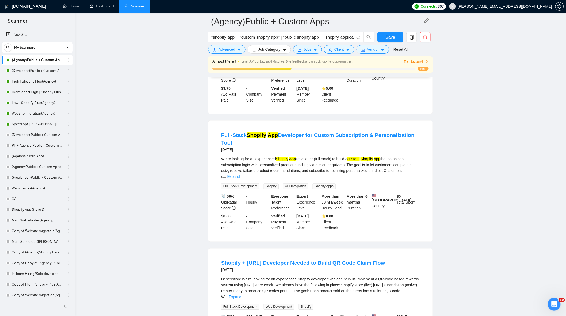
click at [240, 175] on link "Expand" at bounding box center [233, 177] width 13 height 4
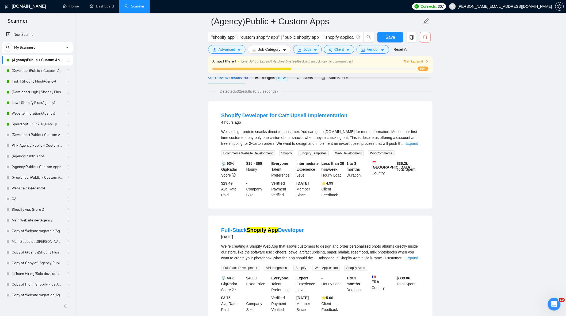
scroll to position [0, 0]
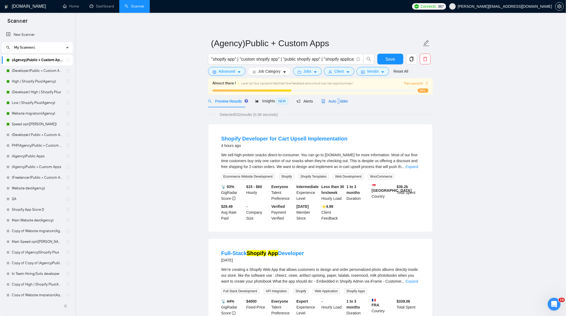
click at [336, 102] on span "Auto Bidder" at bounding box center [334, 101] width 26 height 4
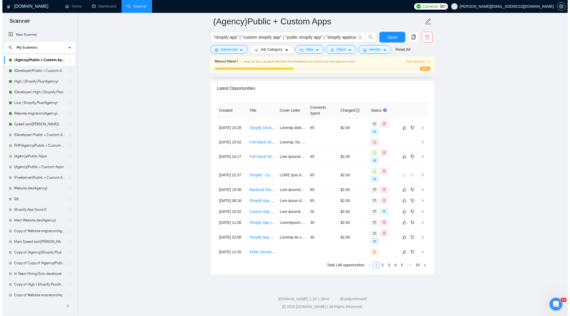
scroll to position [1367, 0]
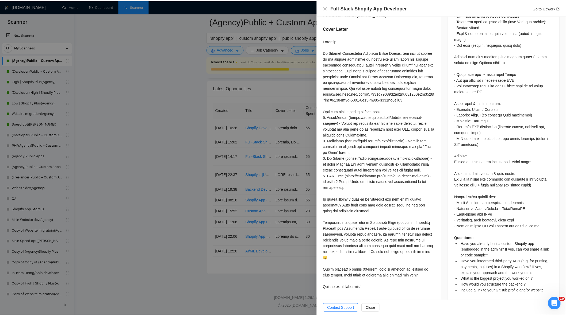
scroll to position [348, 0]
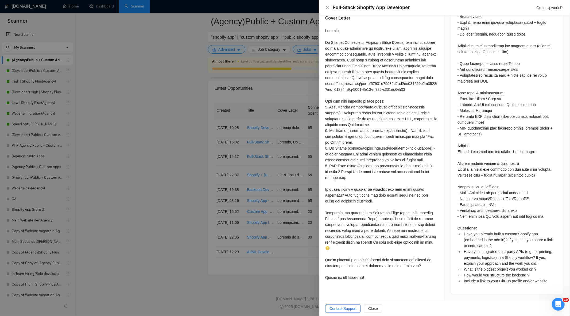
click at [154, 133] on div at bounding box center [285, 158] width 570 height 316
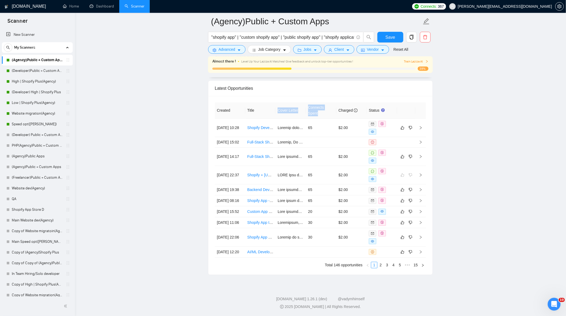
drag, startPoint x: 276, startPoint y: 113, endPoint x: 318, endPoint y: 115, distance: 42.6
click at [317, 116] on tr "Created Title Cover Letter Connects Spent Charged Status" at bounding box center [320, 110] width 211 height 16
click at [371, 95] on div "Latest Opportunities" at bounding box center [320, 88] width 211 height 15
click at [410, 203] on icon "dislike" at bounding box center [411, 201] width 4 height 4
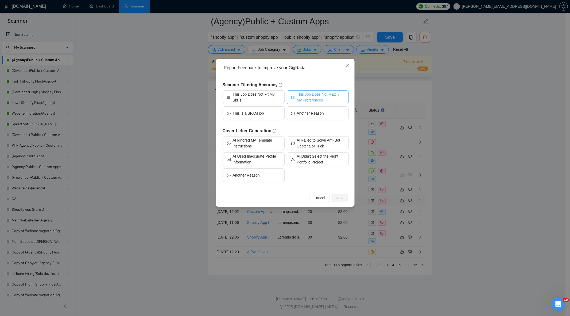
click at [326, 99] on span "This Job Does Not Match My Preferences" at bounding box center [321, 97] width 48 height 12
drag, startPoint x: 319, startPoint y: 102, endPoint x: 296, endPoint y: 94, distance: 23.9
click at [296, 94] on span "This Job Does Not Match My Preferences" at bounding box center [320, 97] width 49 height 12
click at [321, 98] on span "This Job Does Not Match My Preferences" at bounding box center [321, 97] width 48 height 12
click at [332, 91] on button "This Job Does Not Match My Preferences" at bounding box center [318, 97] width 62 height 14
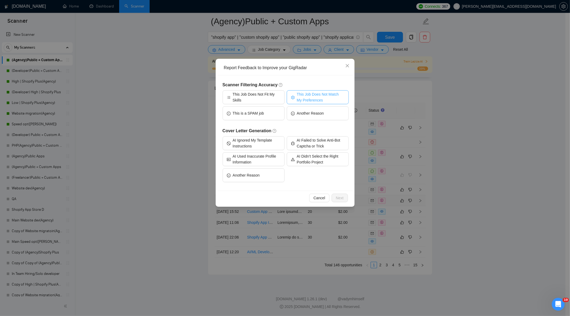
click at [339, 99] on span "This Job Does Not Match My Preferences" at bounding box center [321, 97] width 48 height 12
click at [343, 197] on span "Next" at bounding box center [340, 198] width 8 height 6
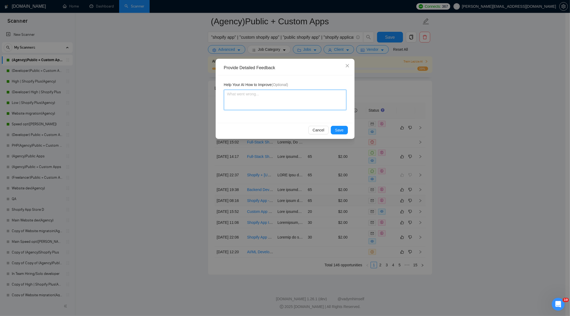
click at [279, 95] on textarea at bounding box center [285, 100] width 122 height 20
type textarea "I"
type textarea "In"
type textarea "In t"
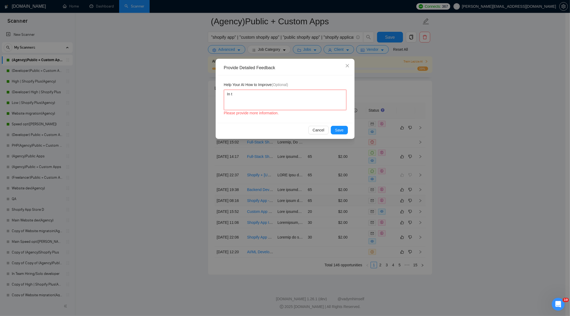
type textarea "In th"
type textarea "In thi"
type textarea "In this"
type textarea "In this j"
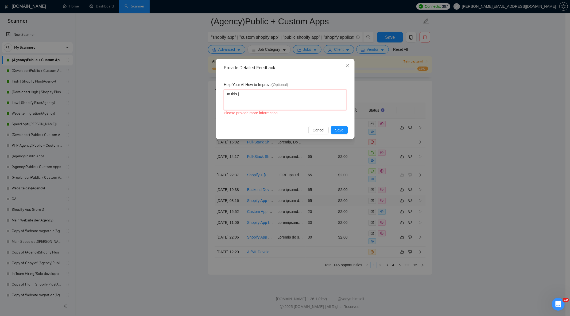
type textarea "In this jo"
type textarea "In this job"
type textarea "In this job p"
type textarea "In this job pos"
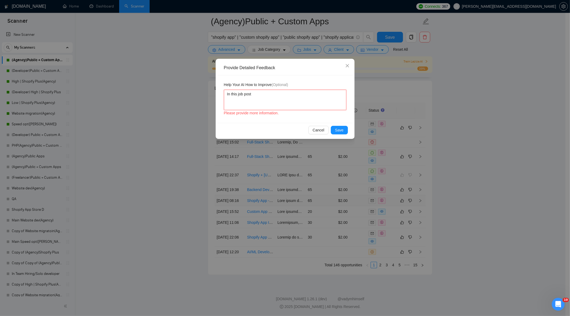
type textarea "In this job post,"
type textarea "In this job post,."
type textarea "In this job post,"
type textarea "In this job post, cl"
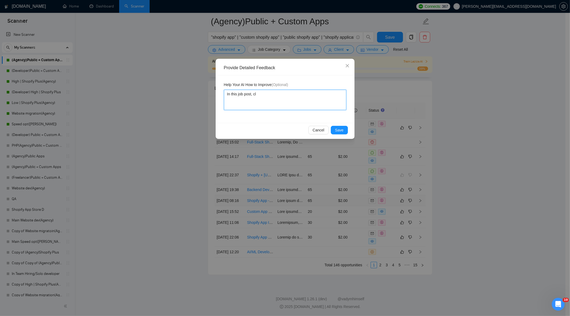
type textarea "In this job post, cli"
type textarea "In this job post, clie"
type textarea "In this job post, clien"
type textarea "In this job post, client"
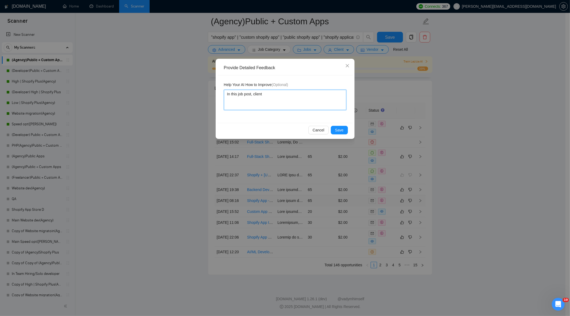
type textarea "In this job post, client t"
type textarea "In this job post, client te"
type textarea "In this job post, client tel"
type textarea "In this job post, client tell"
type textarea "In this job post, client tells"
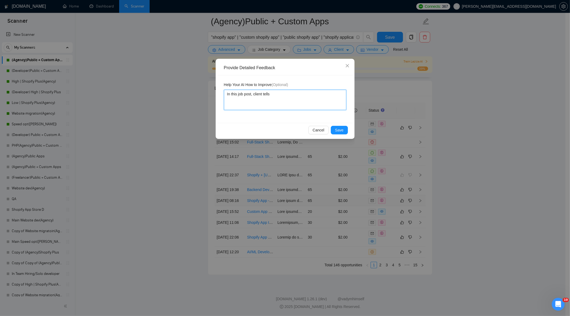
type textarea "In this job post, client tells"
type textarea "In this job post, client tells a"
type textarea "In this job post, client tells ab"
type textarea "In this job post, client tells abo"
type textarea "In this job post, client tells abou"
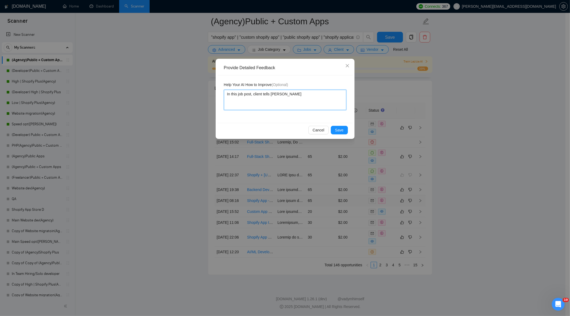
type textarea "In this job post, client tells about"
type textarea "In this job post, client tells about t"
type textarea "In this job post, client tells about th"
type textarea "In this job post, client tells about tha"
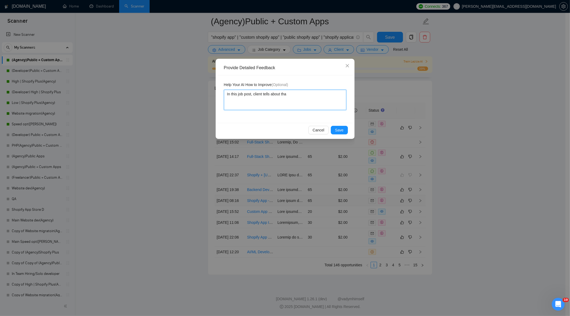
type textarea "In this job post, client tells about that"
type textarea "In this job post, client tells about that h"
type textarea "In this job post, client tells about that hs"
type textarea "In this job post, client tells about that h"
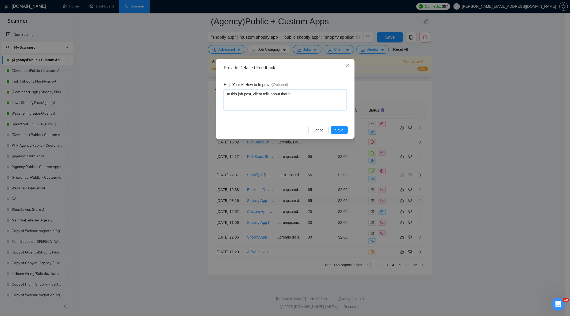
type textarea "In this job post, client tells about that hi"
type textarea "In this job post, client tells about that his"
type textarea "In this job post, client tells about that his a"
type textarea "In this job post, client tells about that his ap"
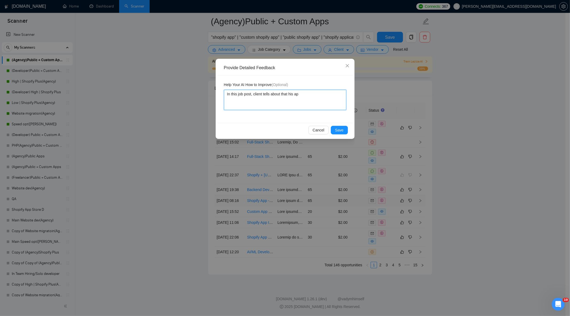
type textarea "In this job post, client tells about that his app"
type textarea "In this job post, client tells about that his app d"
type textarea "In this job post, client tells about that his app do"
type textarea "In this job post, client tells about that his app doe"
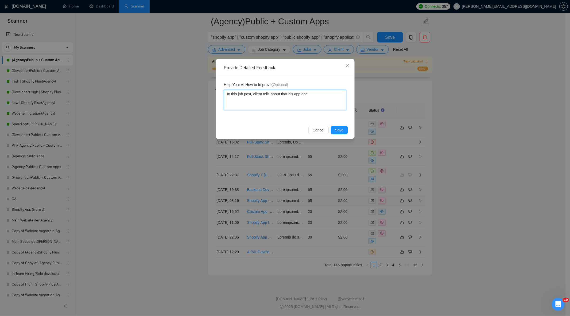
type textarea "In this job post, client tells about that his app does"
type textarea "In this job post, client tells about that his app doesn"
type textarea "In this job post, client tells about that his app doesnt"
type textarea "In this job post, client tells about that his app doesnt w"
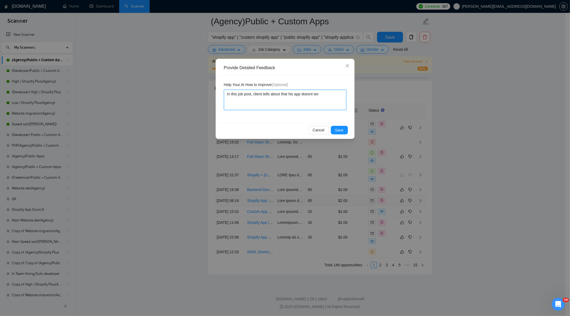
type textarea "In this job post, client tells about that his app doesnt wop"
type textarea "In this job post, client tells about that his app doesnt wopp"
type textarea "In this job post, client tells about that his app doesnt woppt"
type textarea "In this job post, client tells about that his app doesnt wopptr"
type textarea "In this job post, client tells about that his app doesnt woppt"
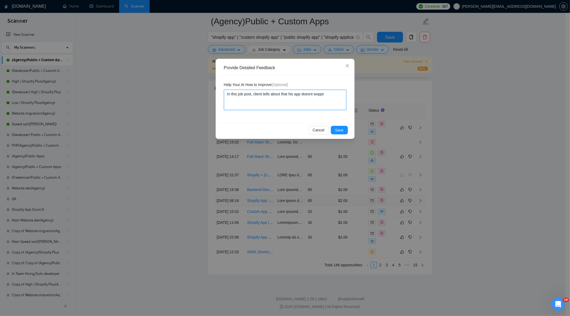
type textarea "In this job post, client tells about that his app doesnt wopp"
type textarea "In this job post, client tells about that his app doesnt wop"
type textarea "In this job post, client tells about that his app doesnt wo"
type textarea "In this job post, client tells about that his app doesnt wor"
type textarea "In this job post, client tells about that his app doesnt work"
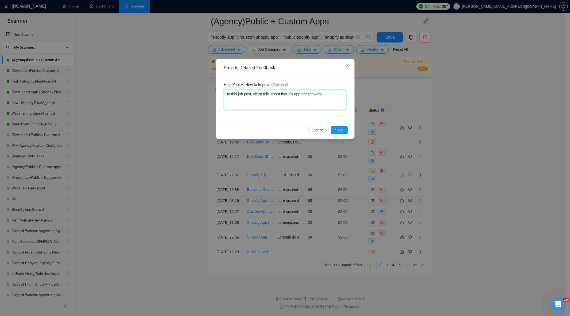
type textarea "In this job post, client tells about that his app doesnt worki"
type textarea "In this job post, client tells about that his app doesnt working"
type textarea "In this job post, client tells about that his app doesnt working,"
type textarea "In this job post, client tells about that his app doesnt working, th"
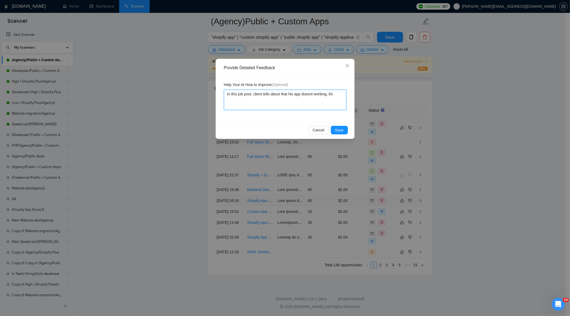
type textarea "In this job post, client tells about that his app doesnt working, this"
click at [335, 129] on button "Save" at bounding box center [339, 130] width 17 height 9
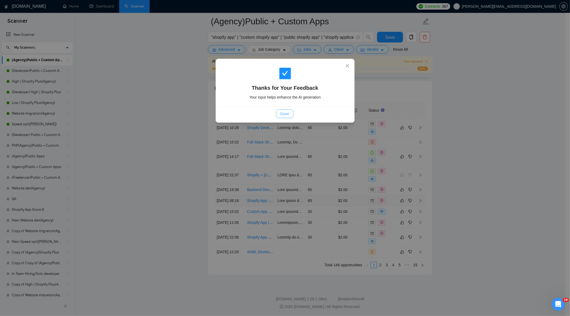
click at [283, 113] on span "Done" at bounding box center [285, 114] width 9 height 6
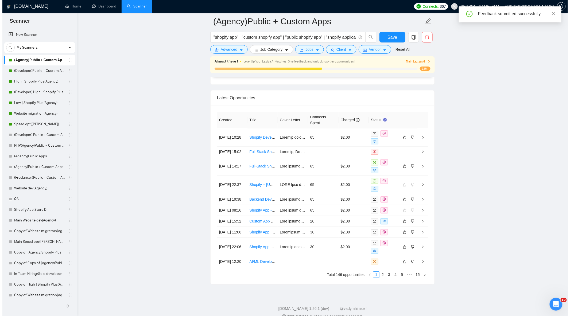
scroll to position [1367, 0]
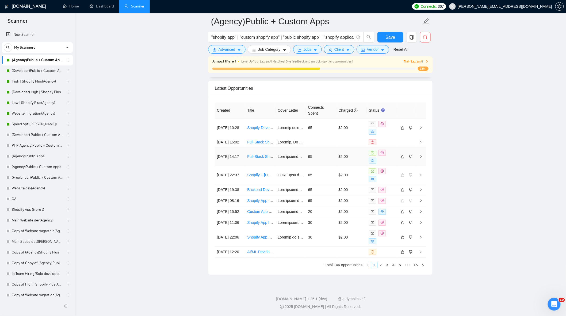
click at [315, 166] on td "65" at bounding box center [321, 157] width 30 height 18
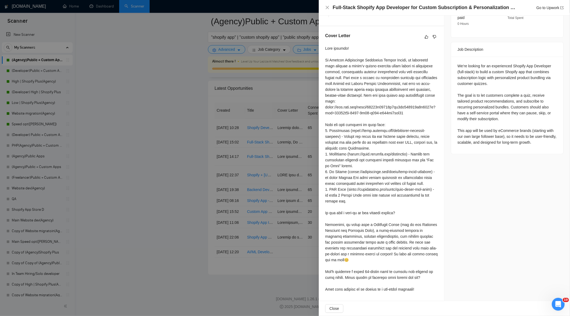
scroll to position [203, 0]
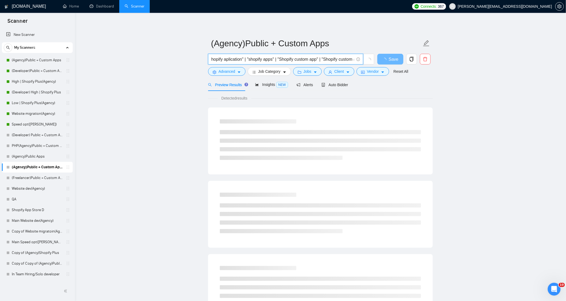
scroll to position [0, 292]
drag, startPoint x: 224, startPoint y: 59, endPoint x: 424, endPoint y: 90, distance: 202.8
click at [424, 90] on div "(Agency)Public + Custom Apps "shopify app" | "shopify application" | "shopify a…" at bounding box center [320, 244] width 225 height 446
click at [479, 74] on main "(Agency)Public + Custom Apps "shopify app" | "shopify application" | "shopify a…" at bounding box center [320, 244] width 474 height 446
